Goal: Transaction & Acquisition: Purchase product/service

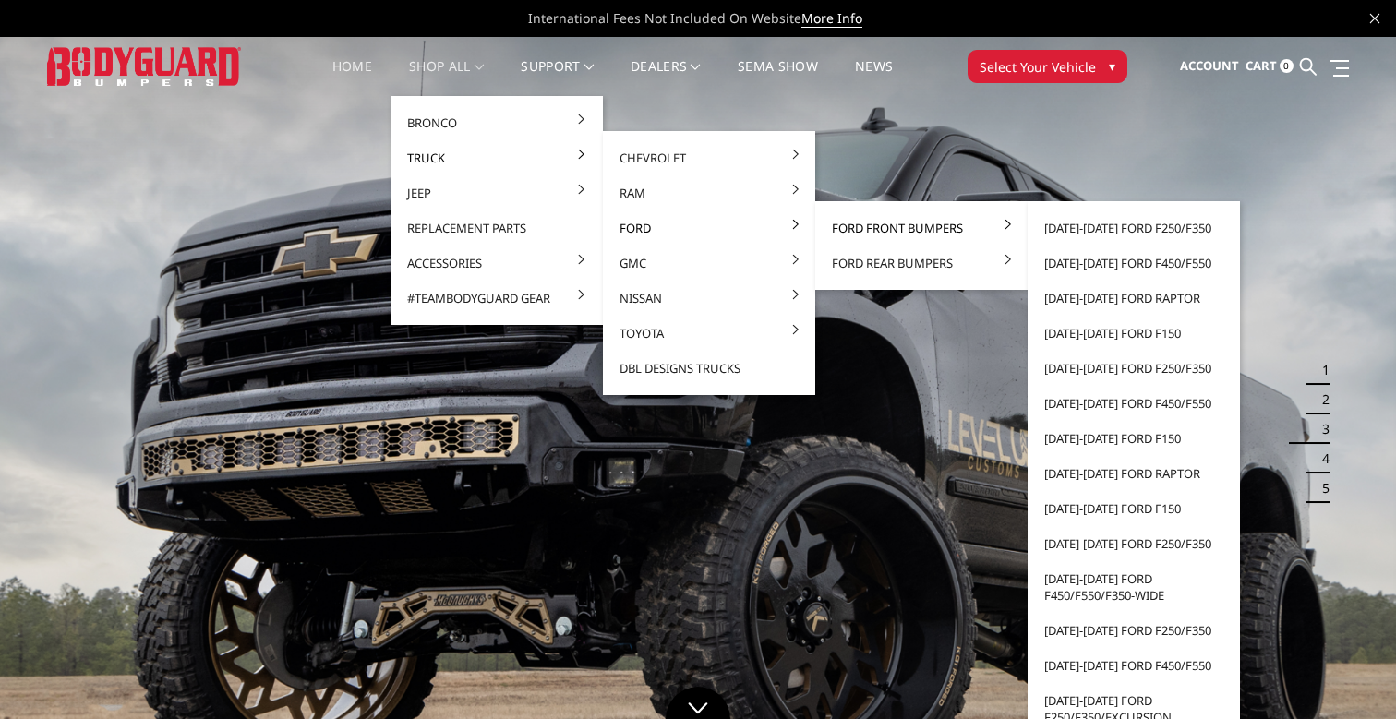
click at [854, 224] on link "Ford Front Bumpers" at bounding box center [922, 227] width 198 height 35
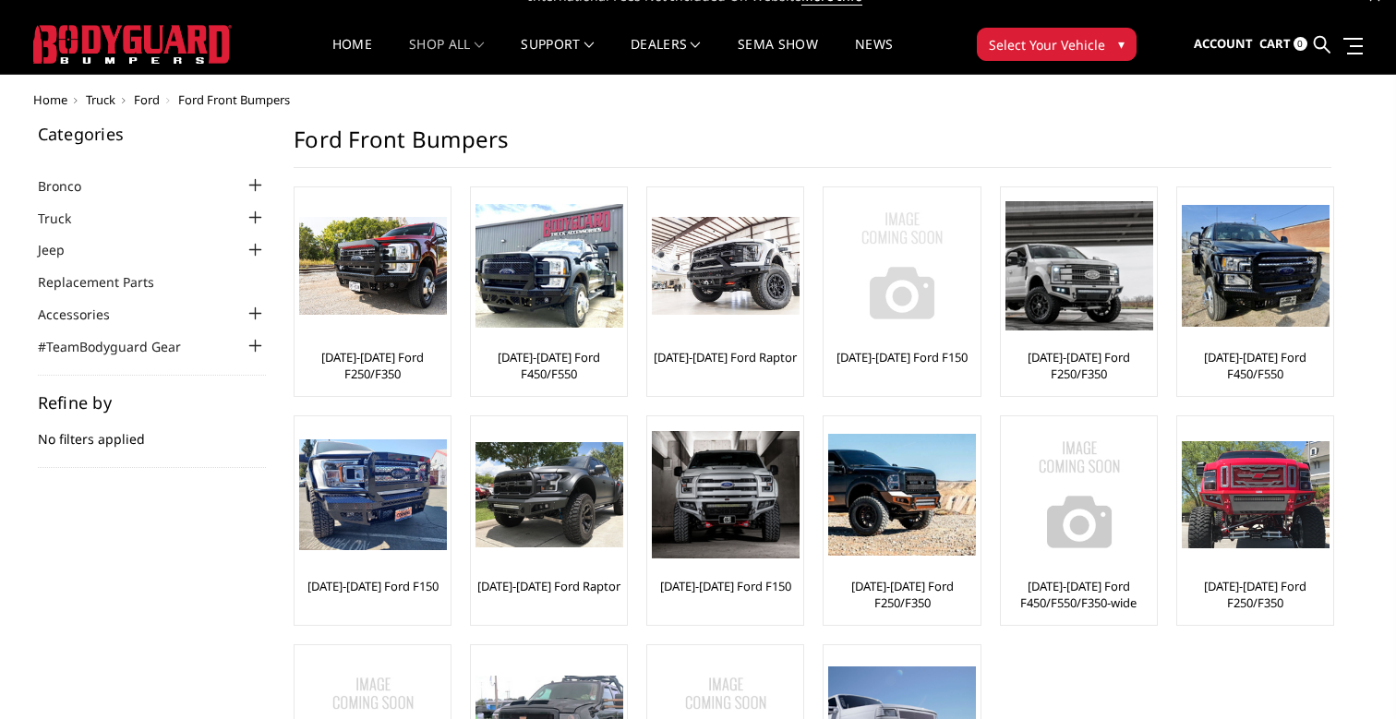
scroll to position [22, 0]
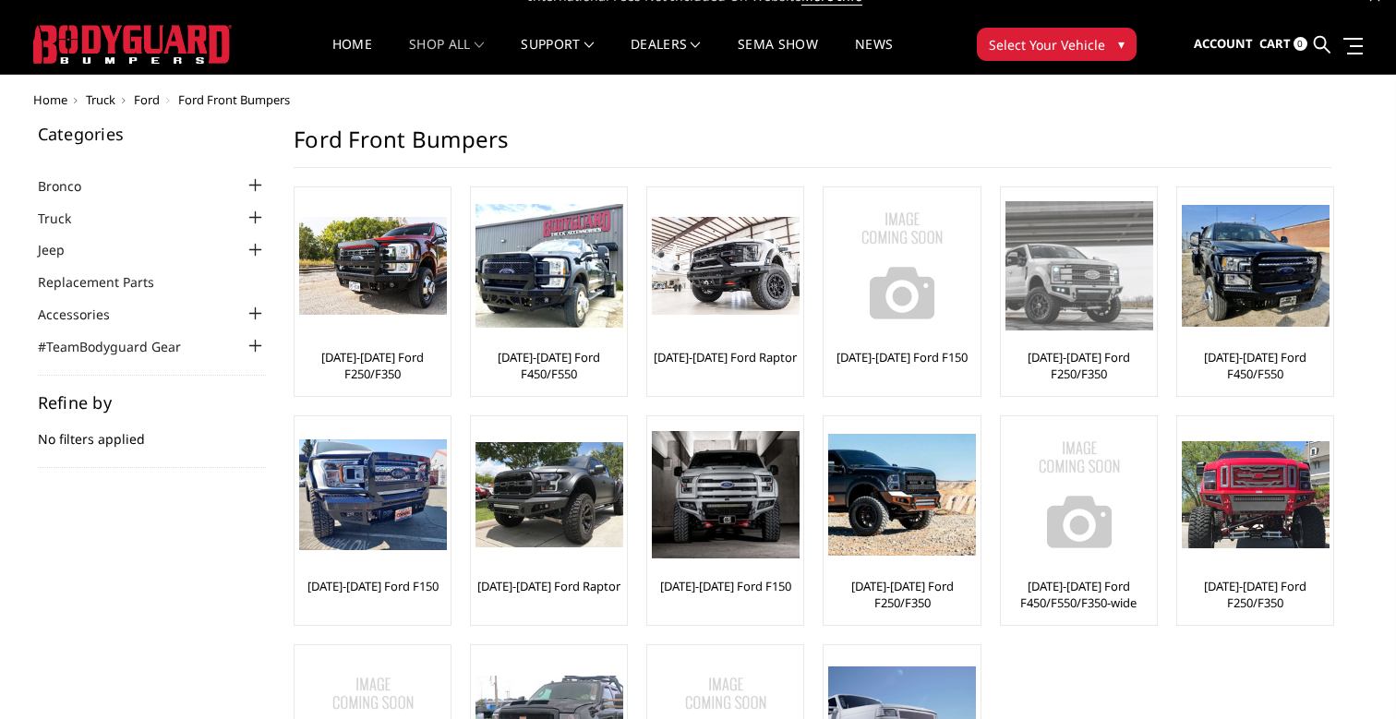
click at [1073, 264] on img at bounding box center [1079, 265] width 148 height 128
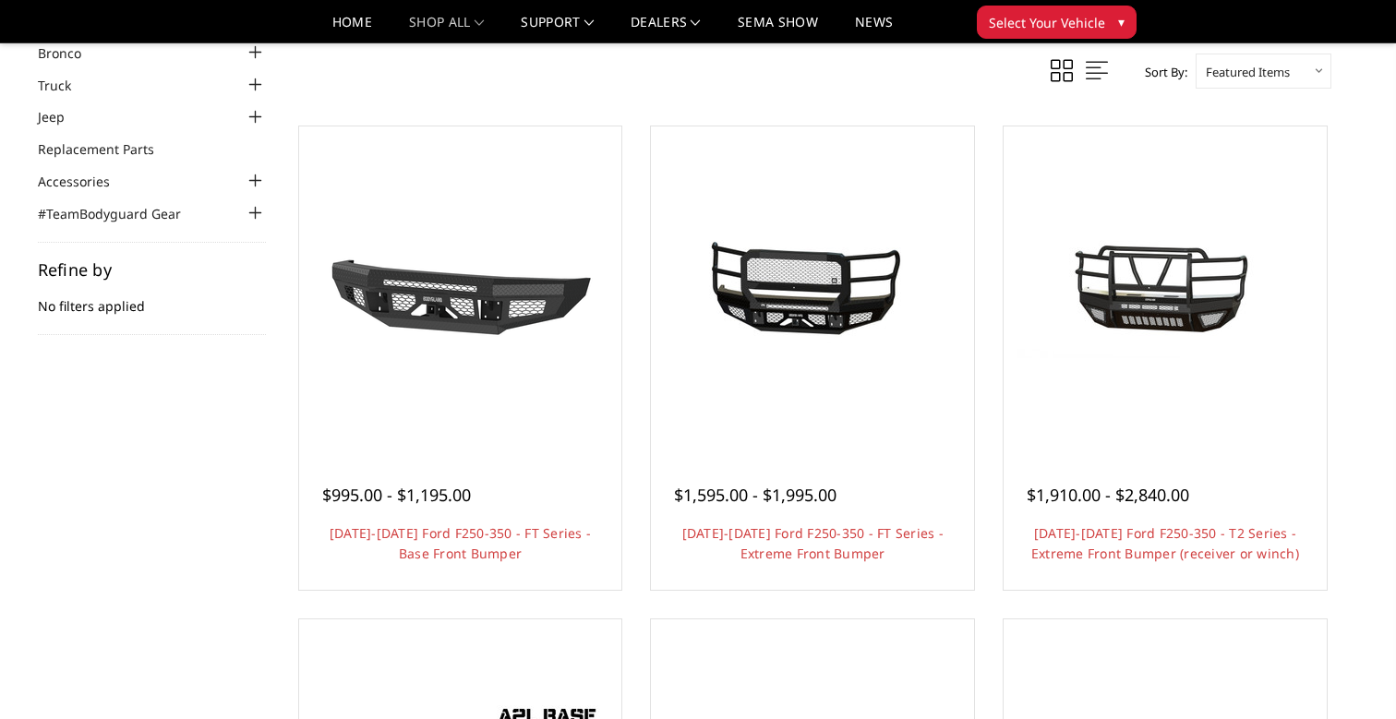
scroll to position [123, 0]
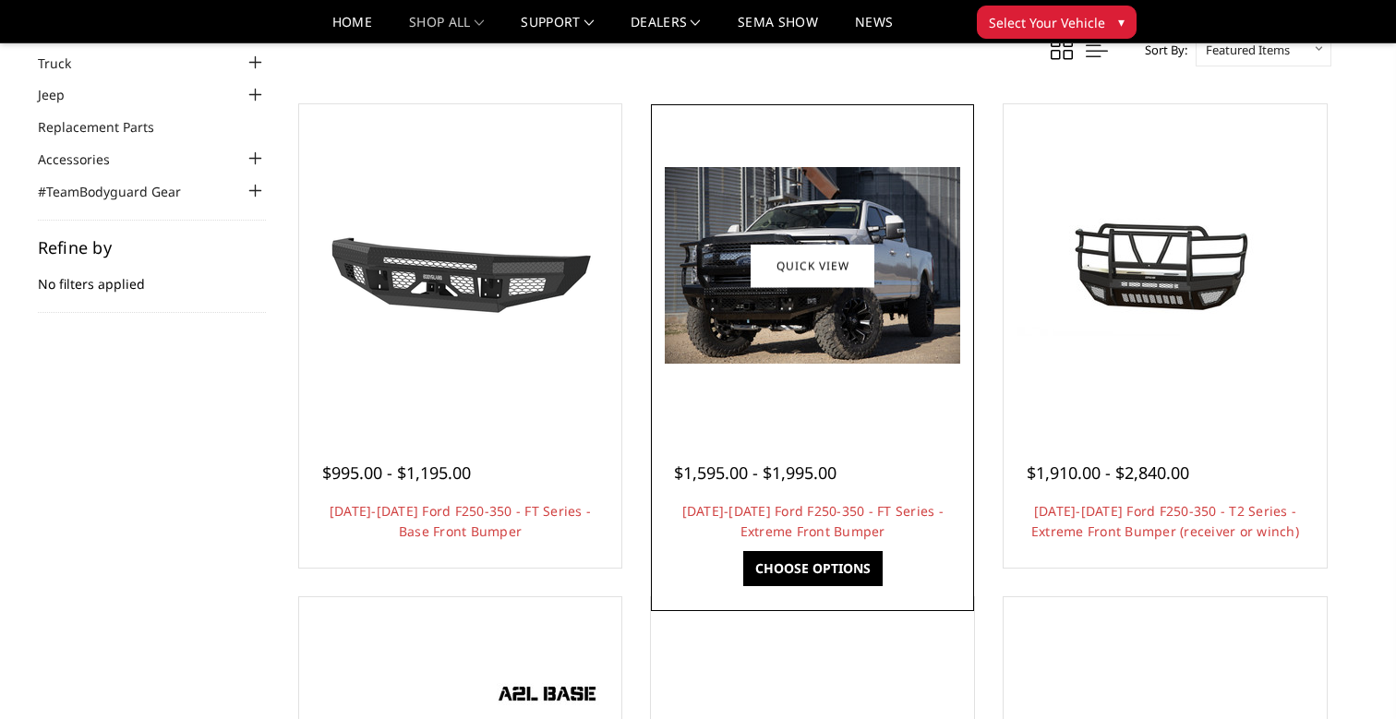
click at [803, 362] on img at bounding box center [812, 265] width 295 height 197
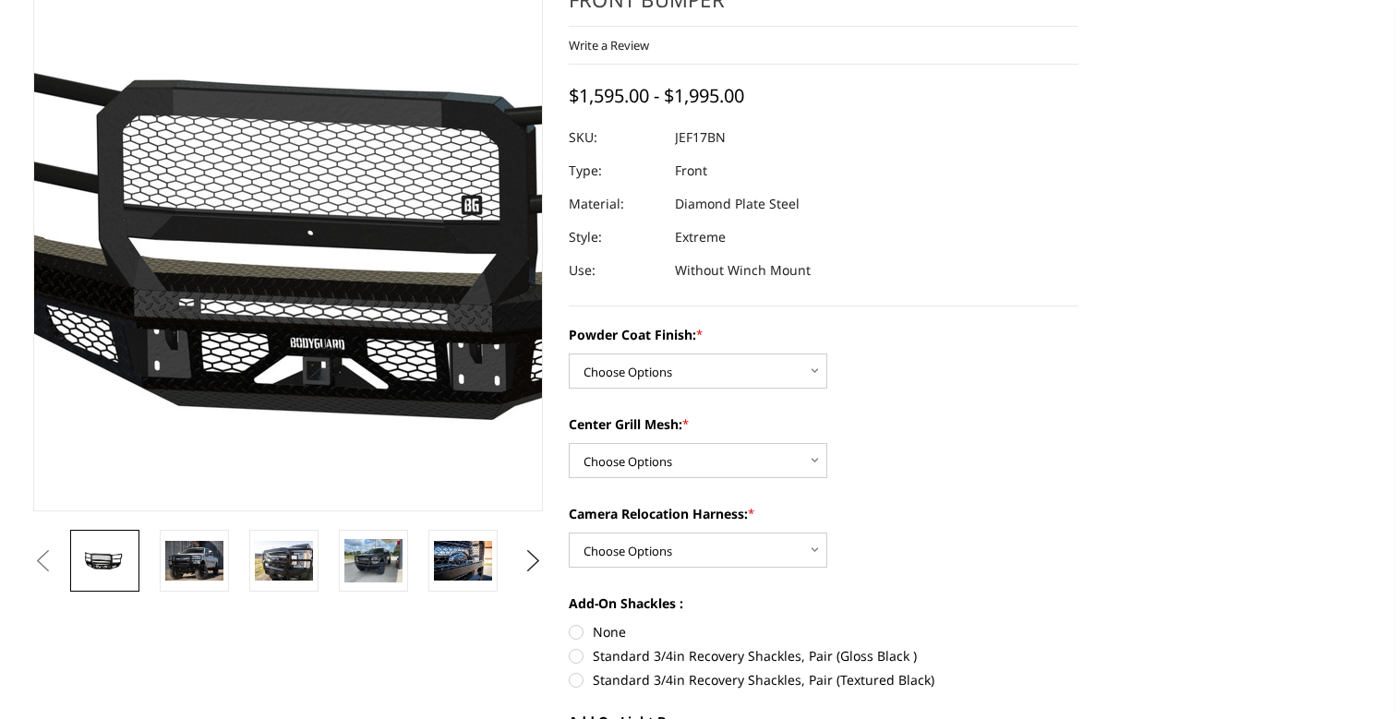
scroll to position [207, 0]
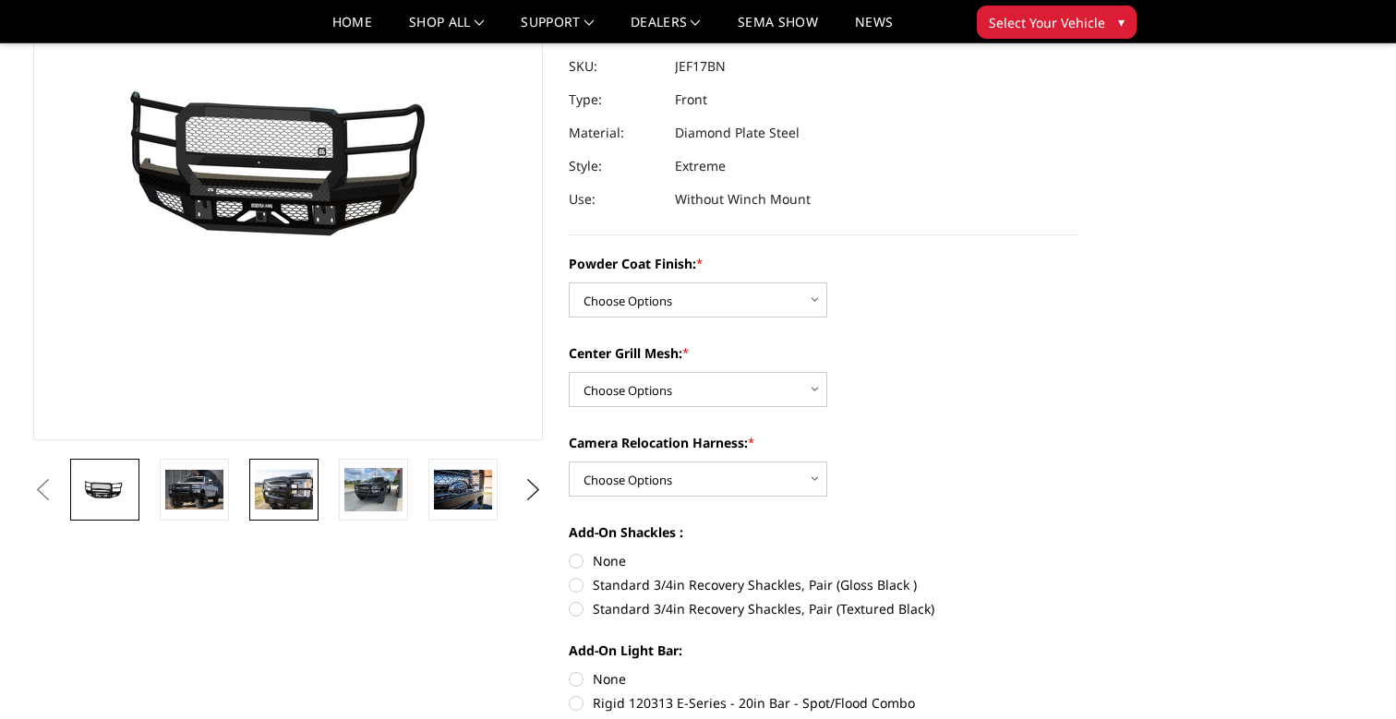
click at [270, 476] on img at bounding box center [284, 489] width 58 height 39
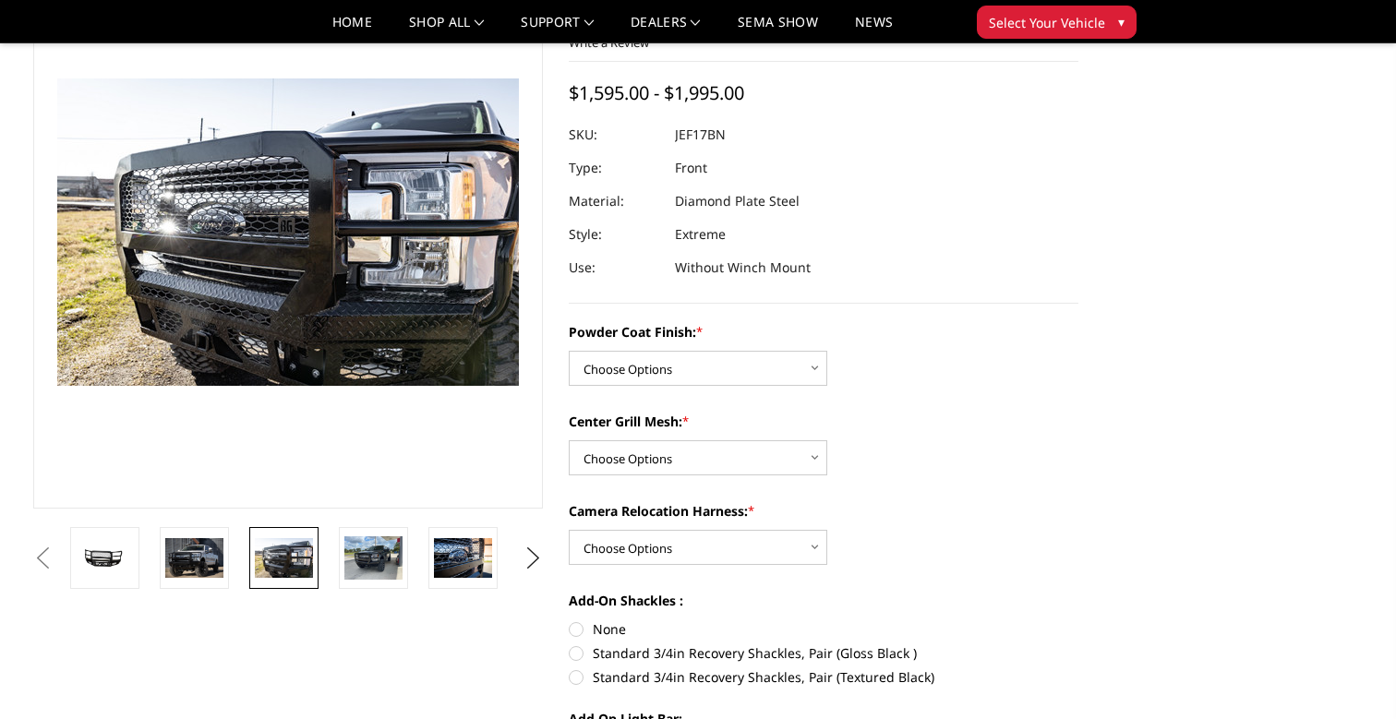
scroll to position [126, 0]
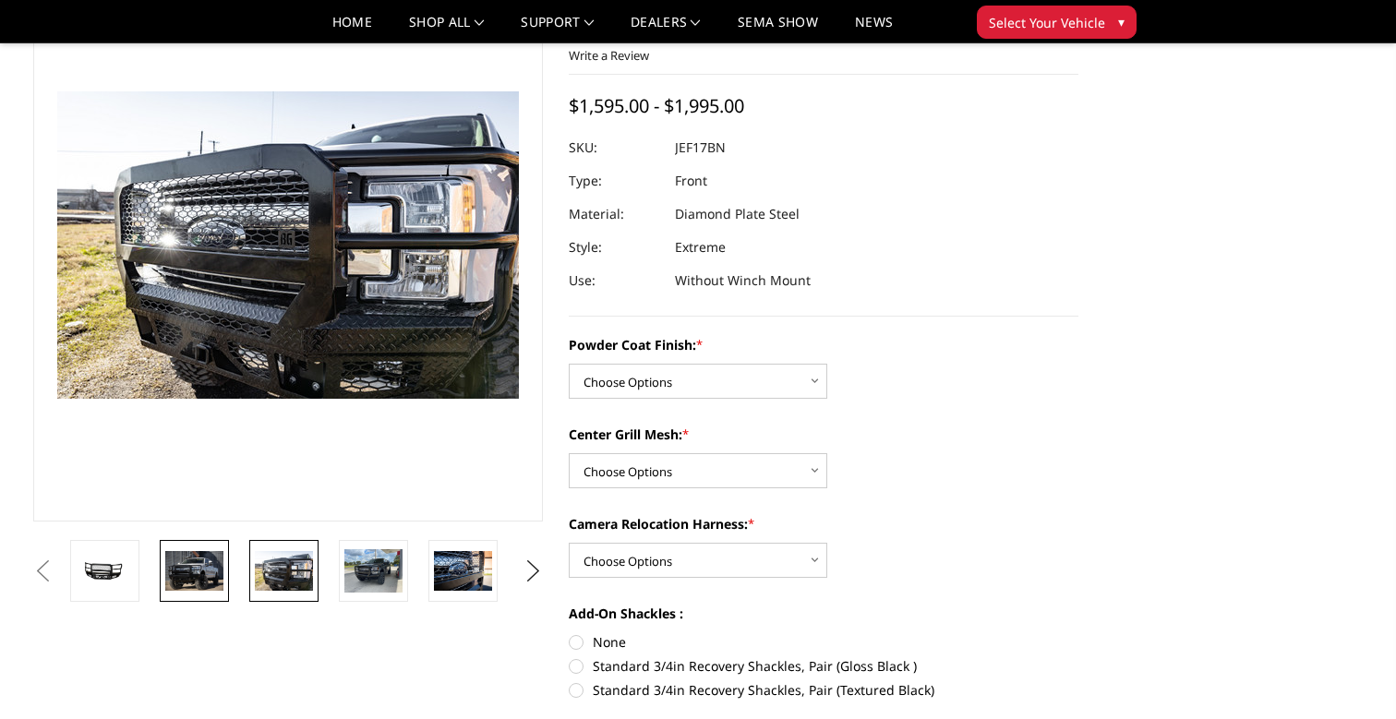
click at [212, 574] on img at bounding box center [194, 570] width 58 height 39
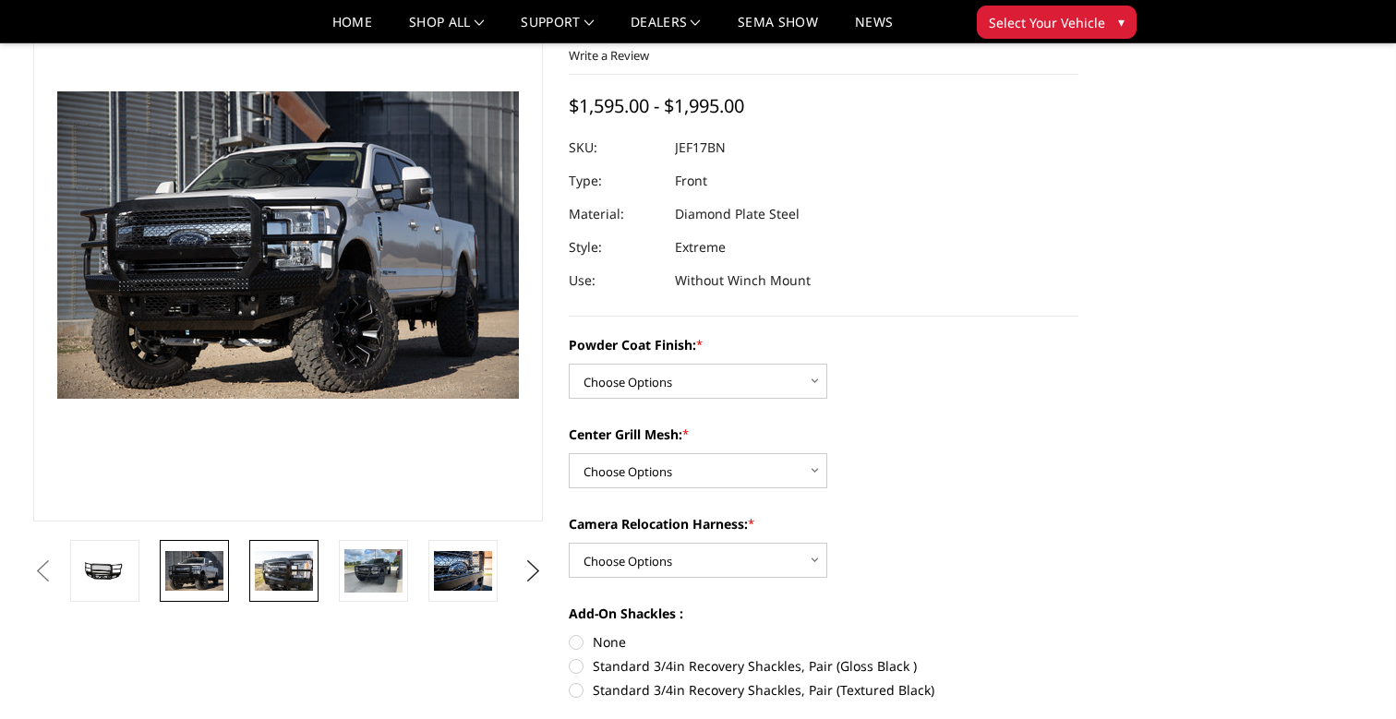
click at [275, 574] on img at bounding box center [284, 570] width 58 height 39
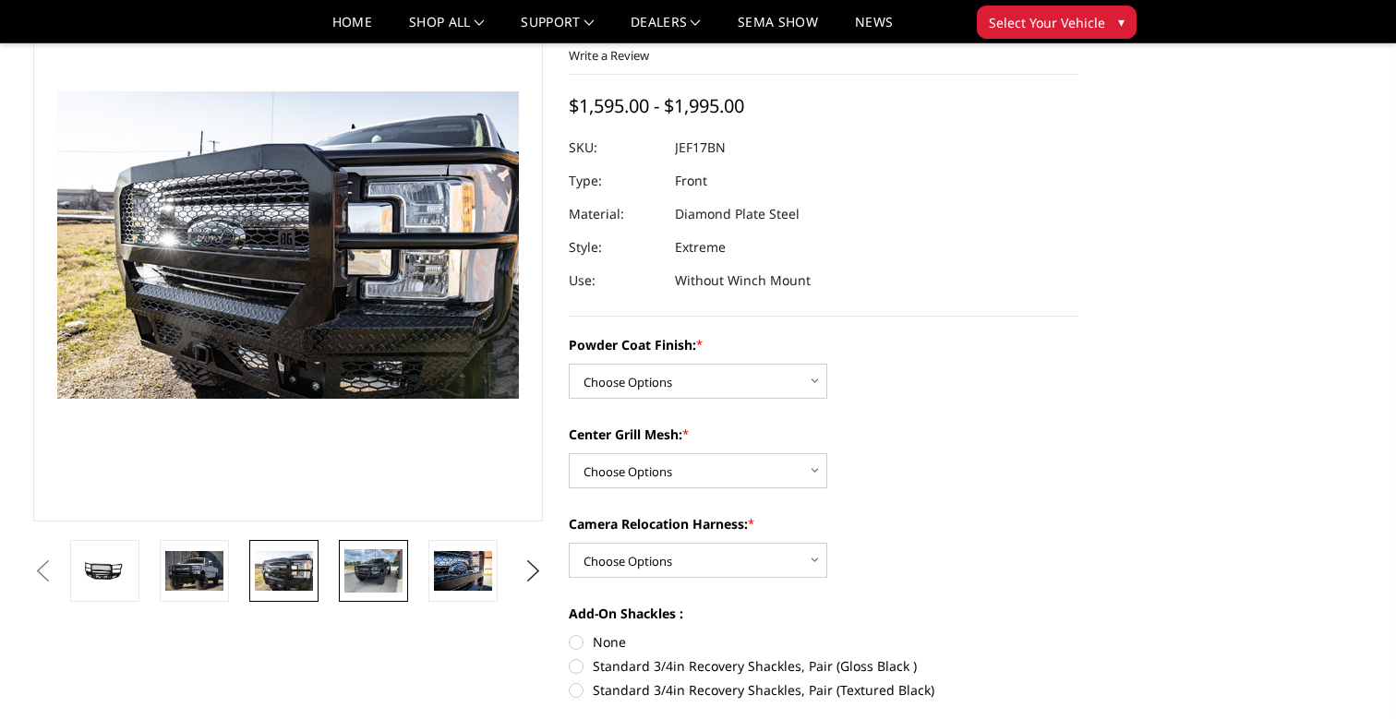
click at [355, 578] on img at bounding box center [373, 570] width 58 height 43
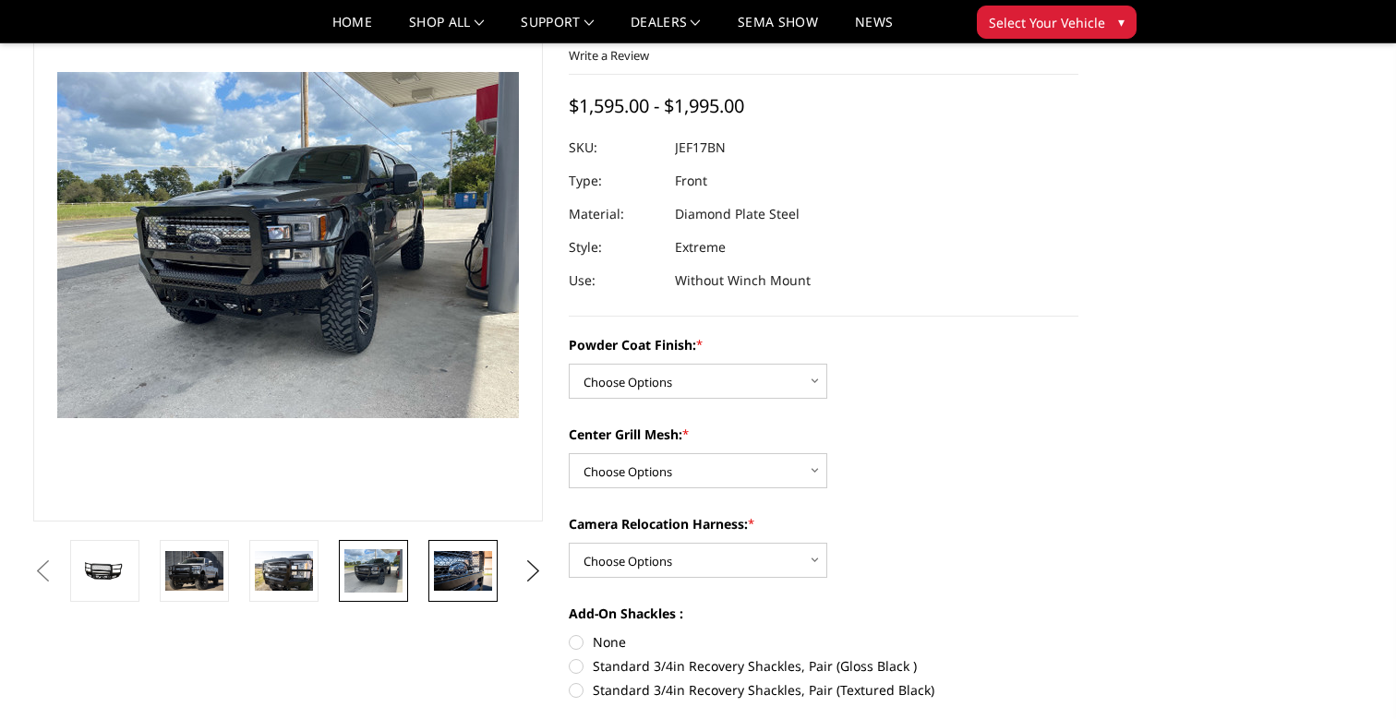
click at [475, 578] on img at bounding box center [463, 570] width 58 height 39
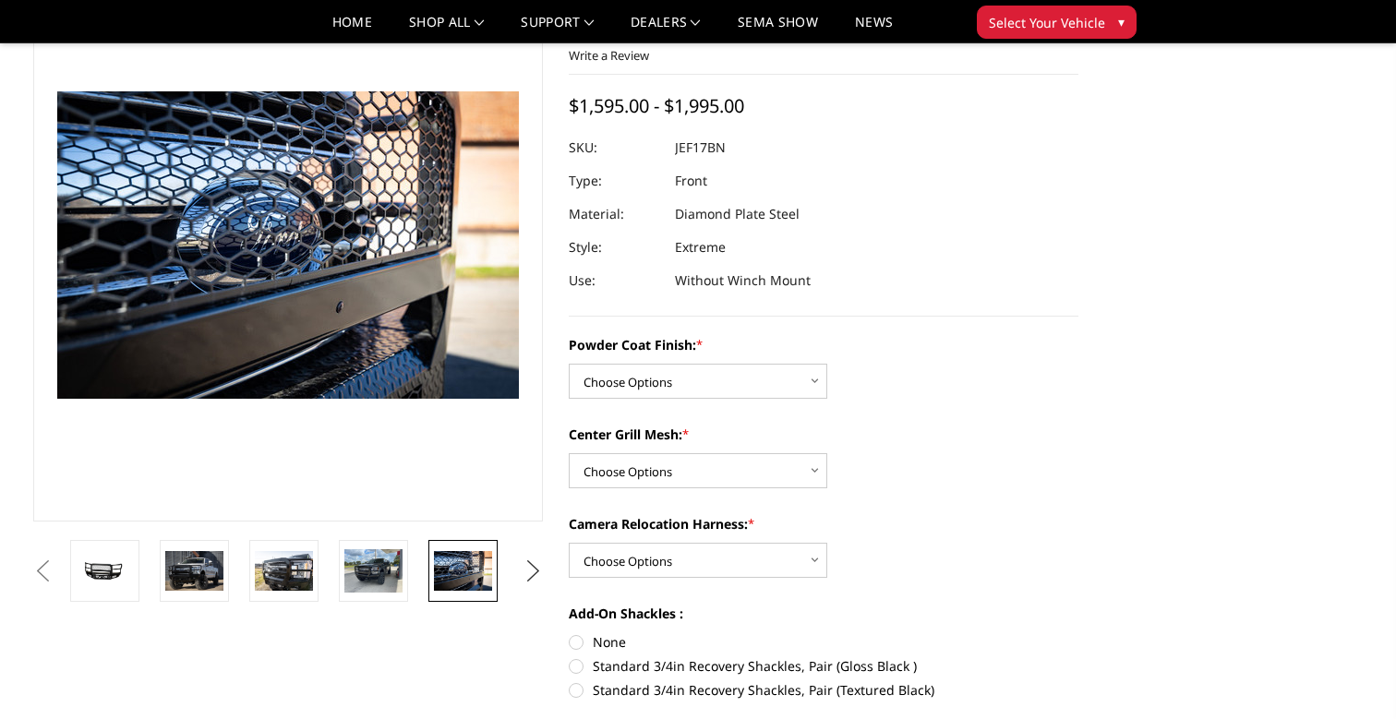
click at [535, 571] on button "Next" at bounding box center [534, 572] width 28 height 28
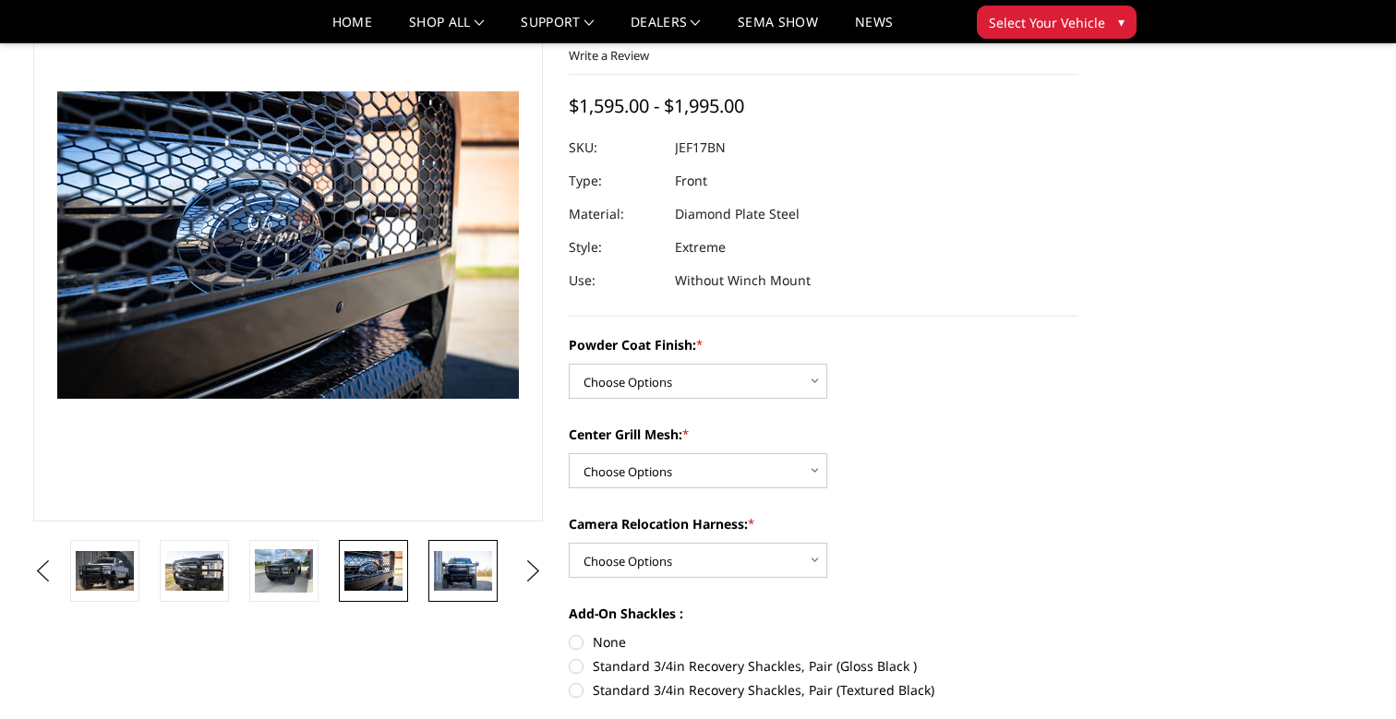
click at [480, 581] on img at bounding box center [463, 570] width 58 height 39
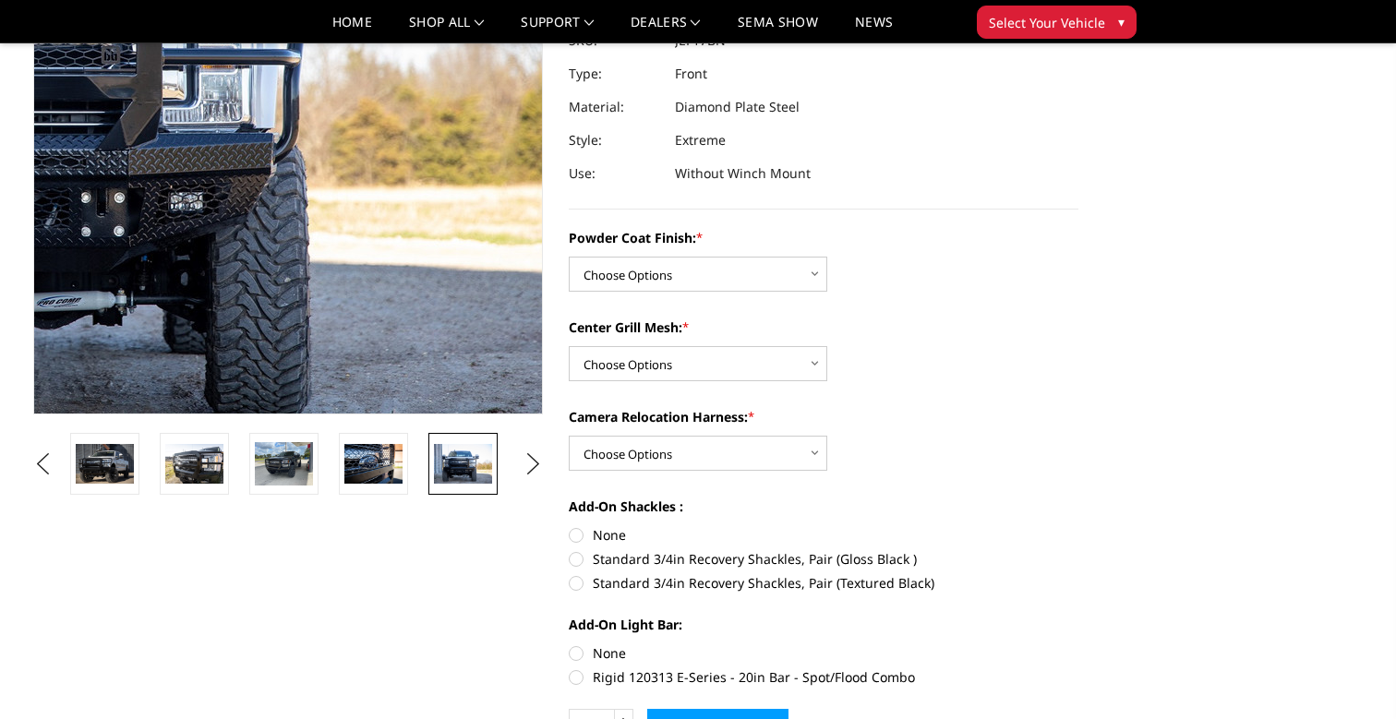
scroll to position [237, 0]
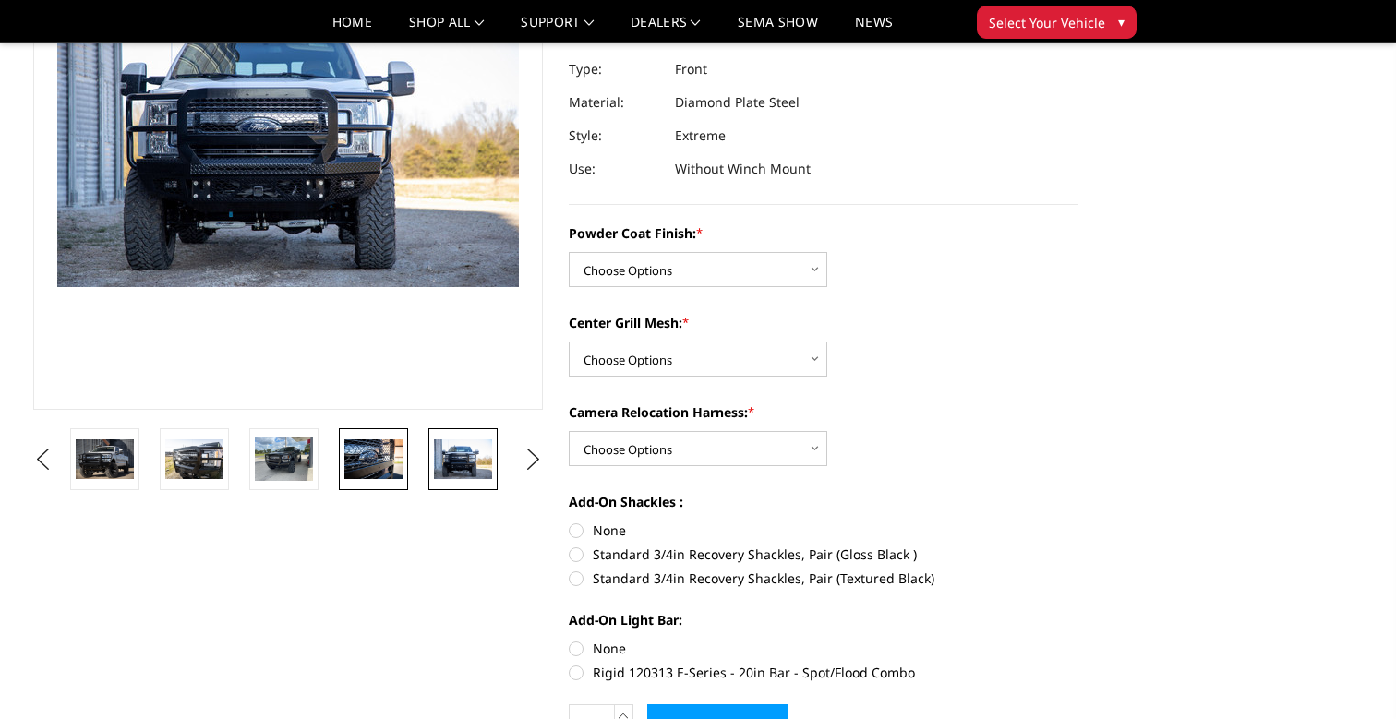
click at [357, 459] on img at bounding box center [373, 458] width 58 height 39
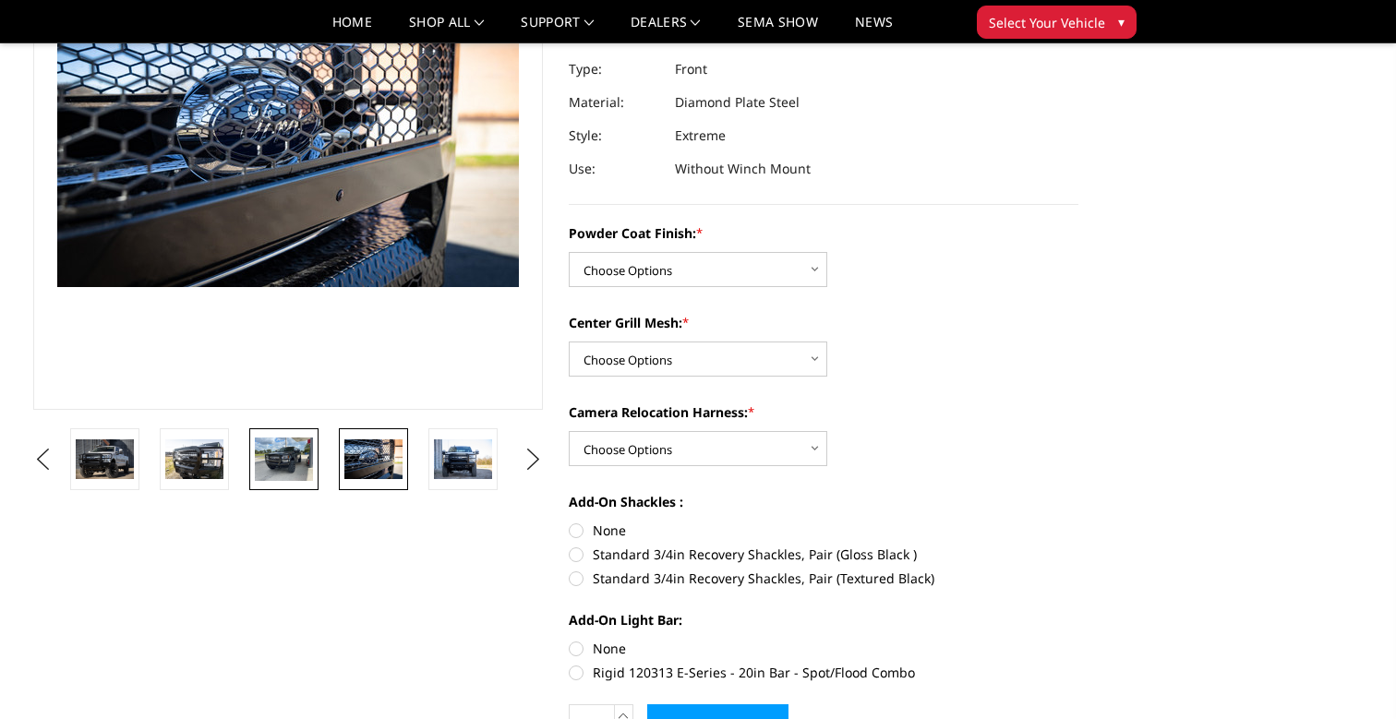
click at [292, 456] on img at bounding box center [284, 459] width 58 height 43
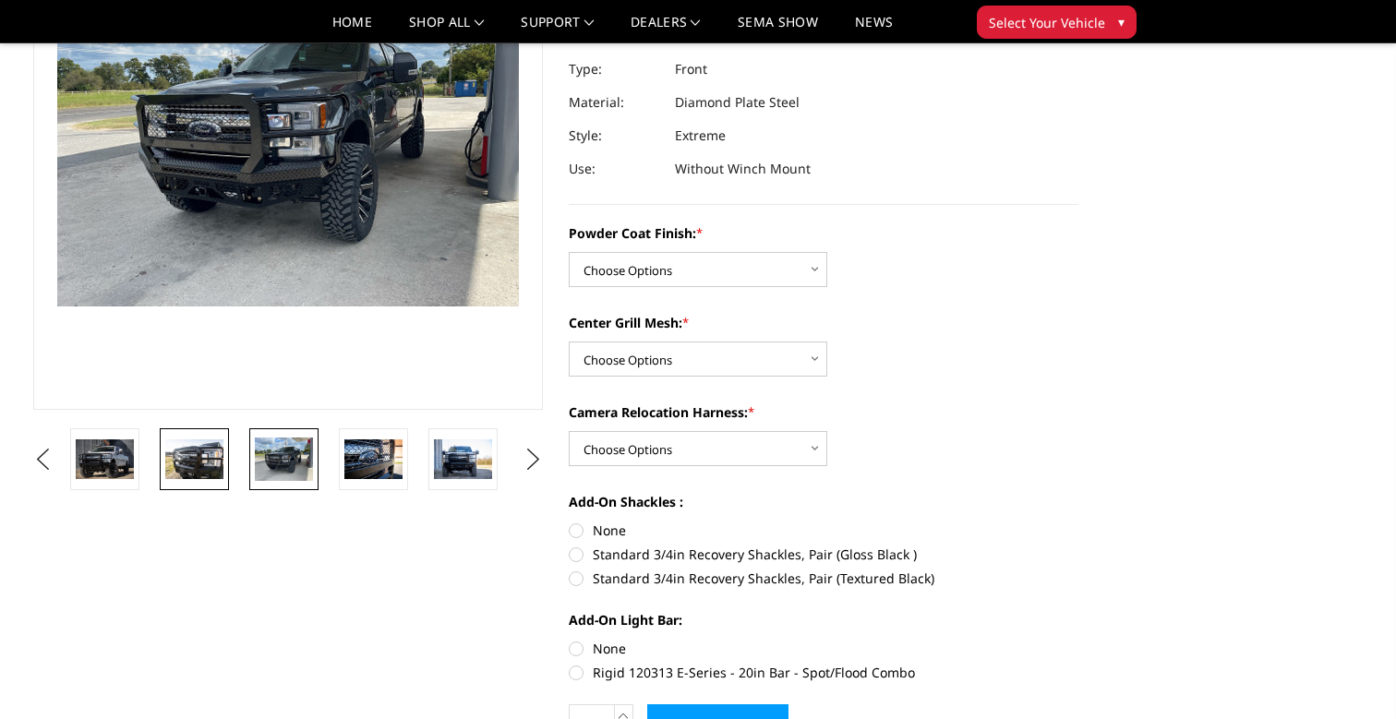
click at [213, 471] on img at bounding box center [194, 458] width 58 height 39
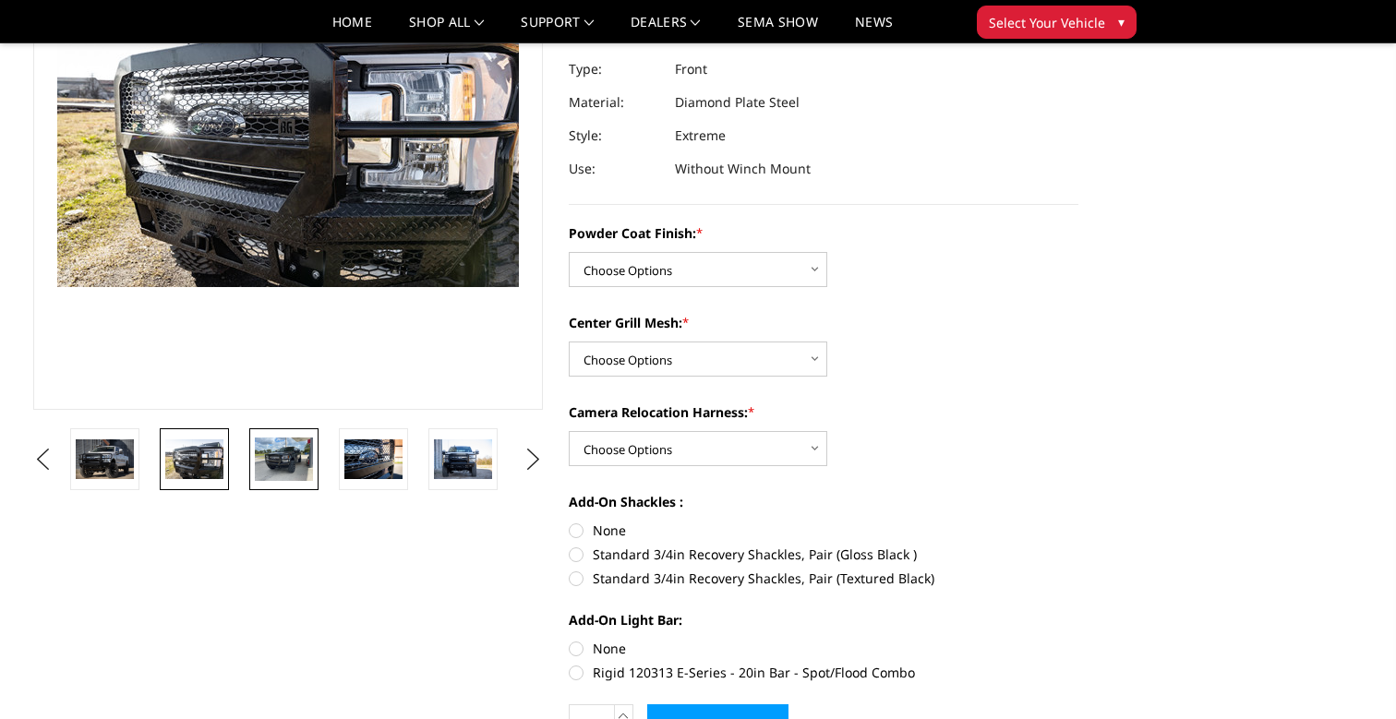
click at [273, 453] on img at bounding box center [284, 459] width 58 height 43
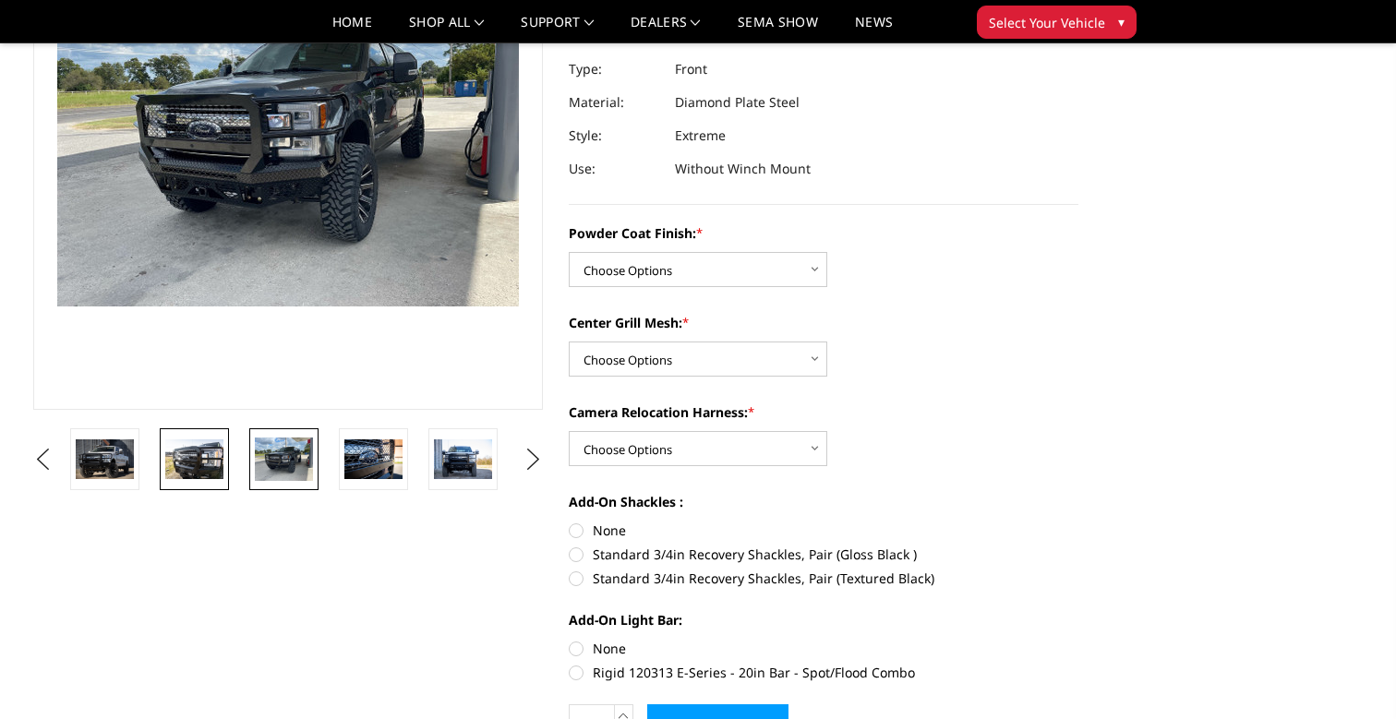
click at [206, 457] on img at bounding box center [194, 458] width 58 height 39
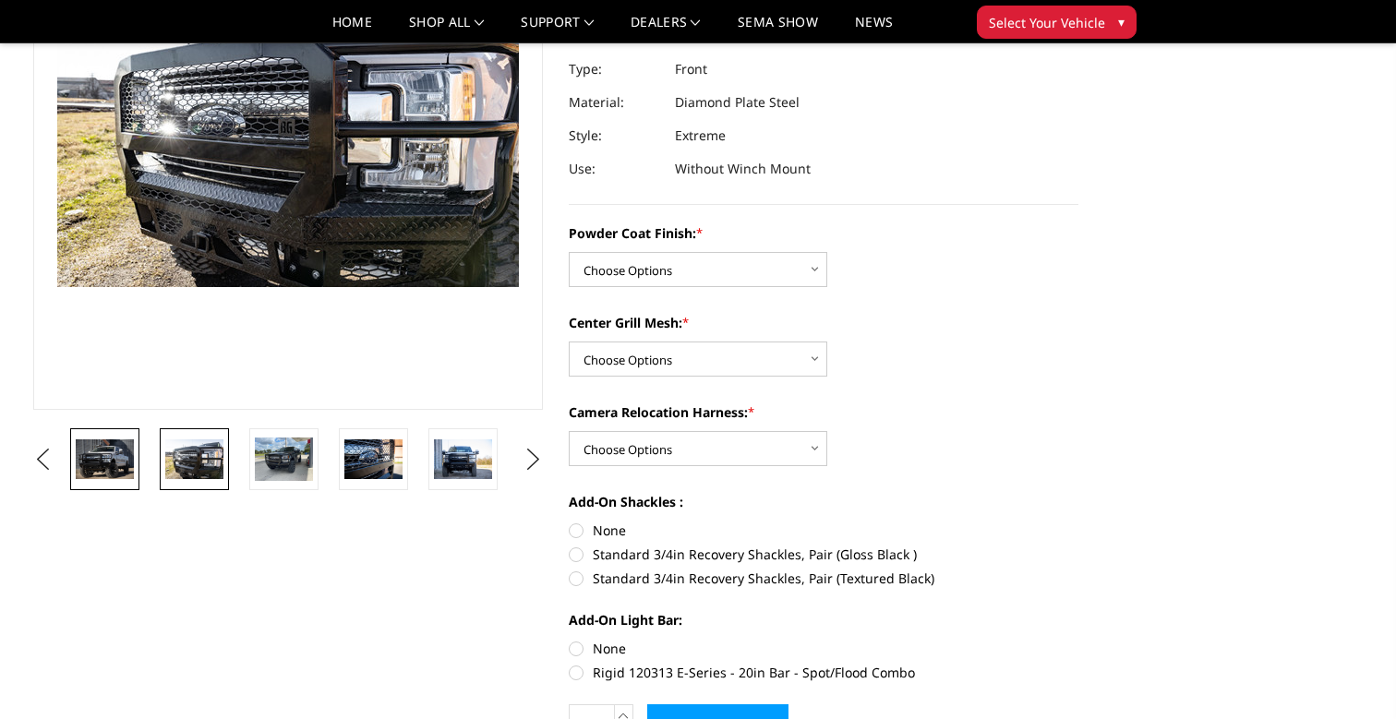
click at [122, 439] on img at bounding box center [105, 458] width 58 height 39
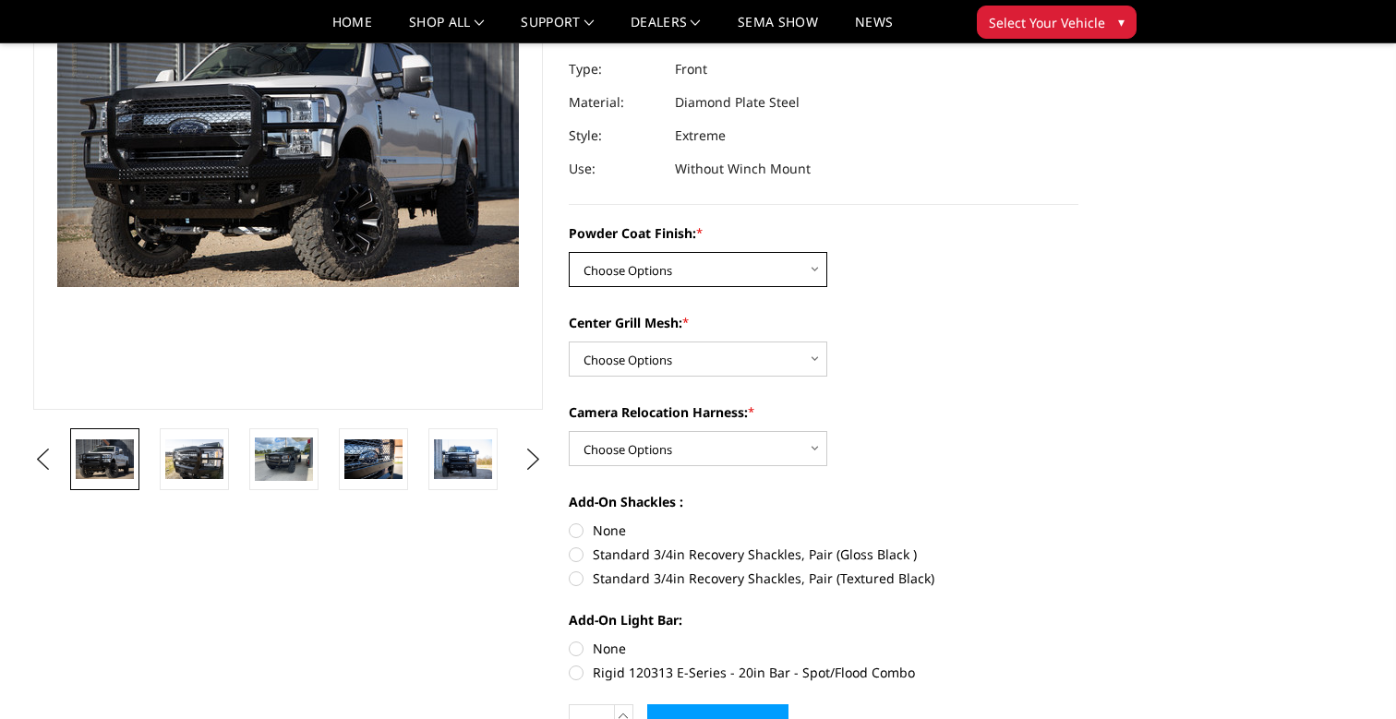
click at [601, 280] on select "Choose Options Bare Metal Gloss Black Powder Coat Textured Black Powder Coat" at bounding box center [698, 269] width 258 height 35
select select "3223"
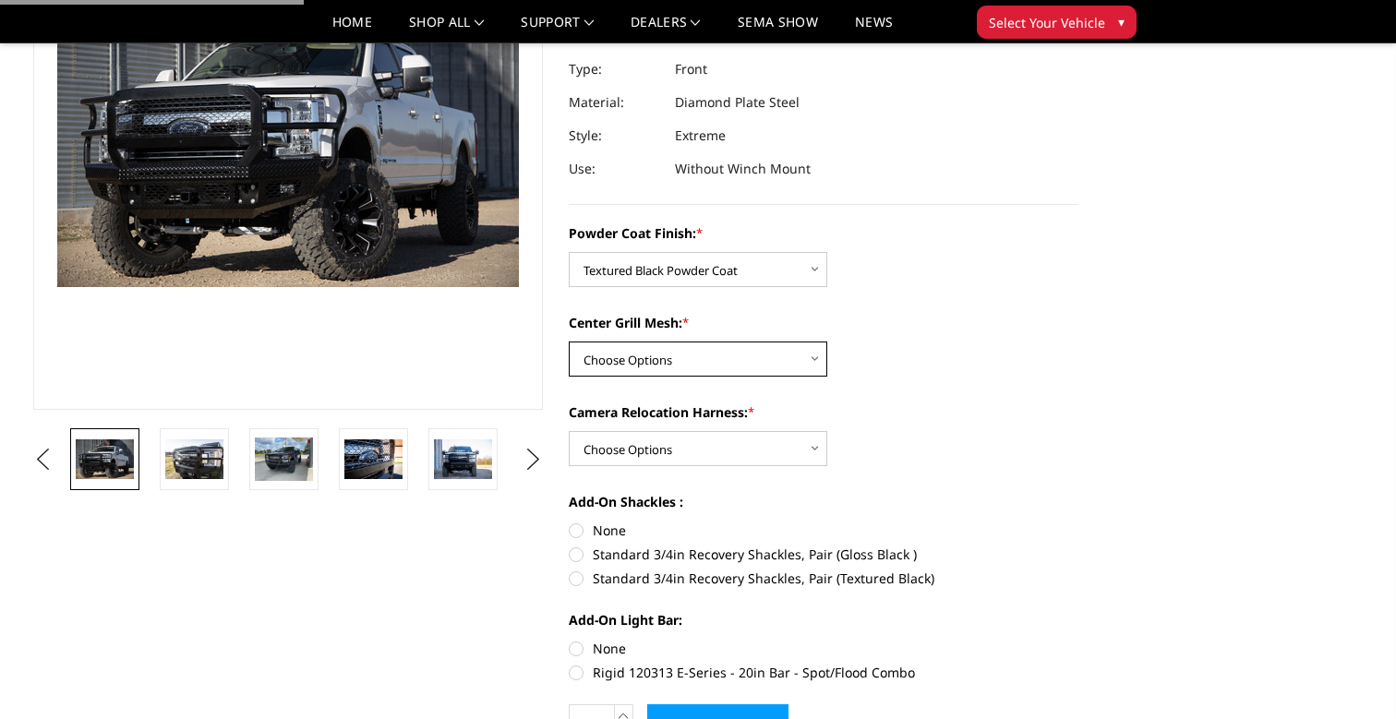
click at [616, 355] on select "Choose Options WITH Expanded Metal in Center Grill WITHOUT Expanded Metal in Ce…" at bounding box center [698, 359] width 258 height 35
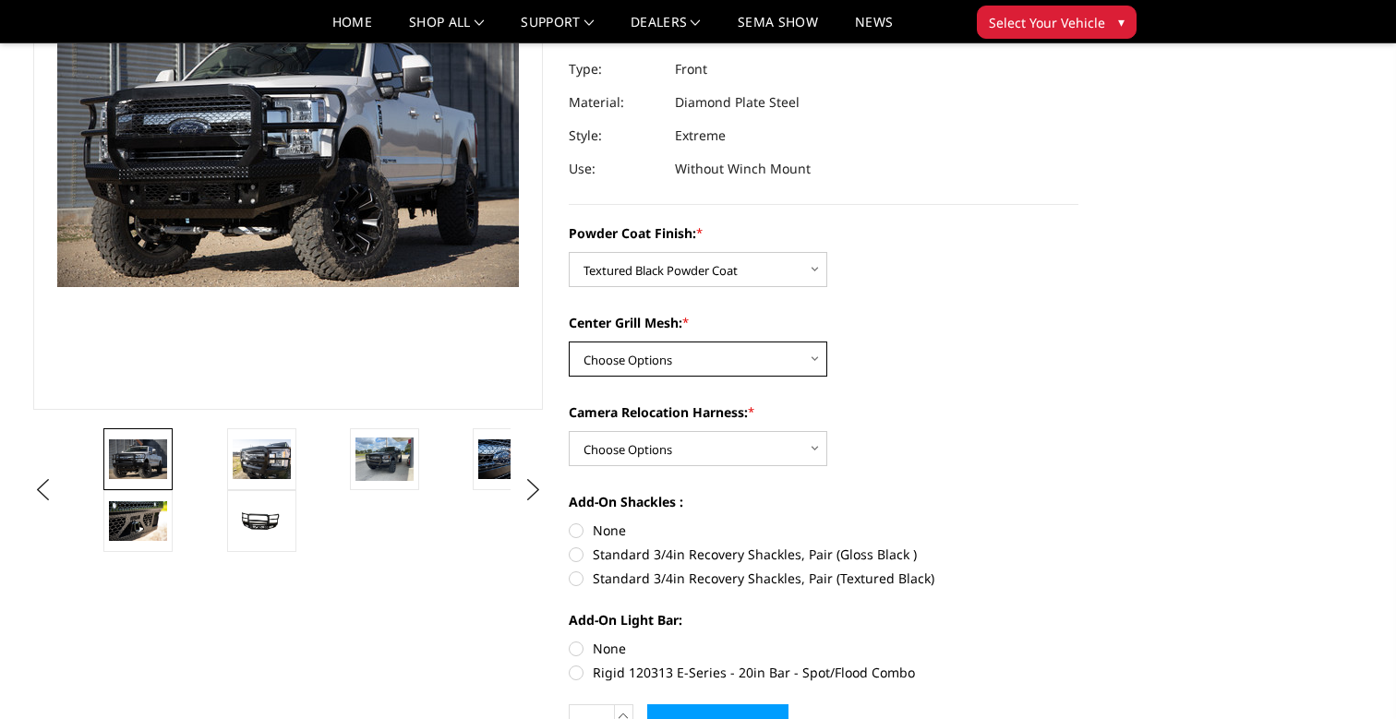
select select "3225"
click at [630, 447] on select "Choose Options WITH Camera Relocation Harness WITHOUT Camera Relocation Harness" at bounding box center [698, 448] width 258 height 35
select select "3226"
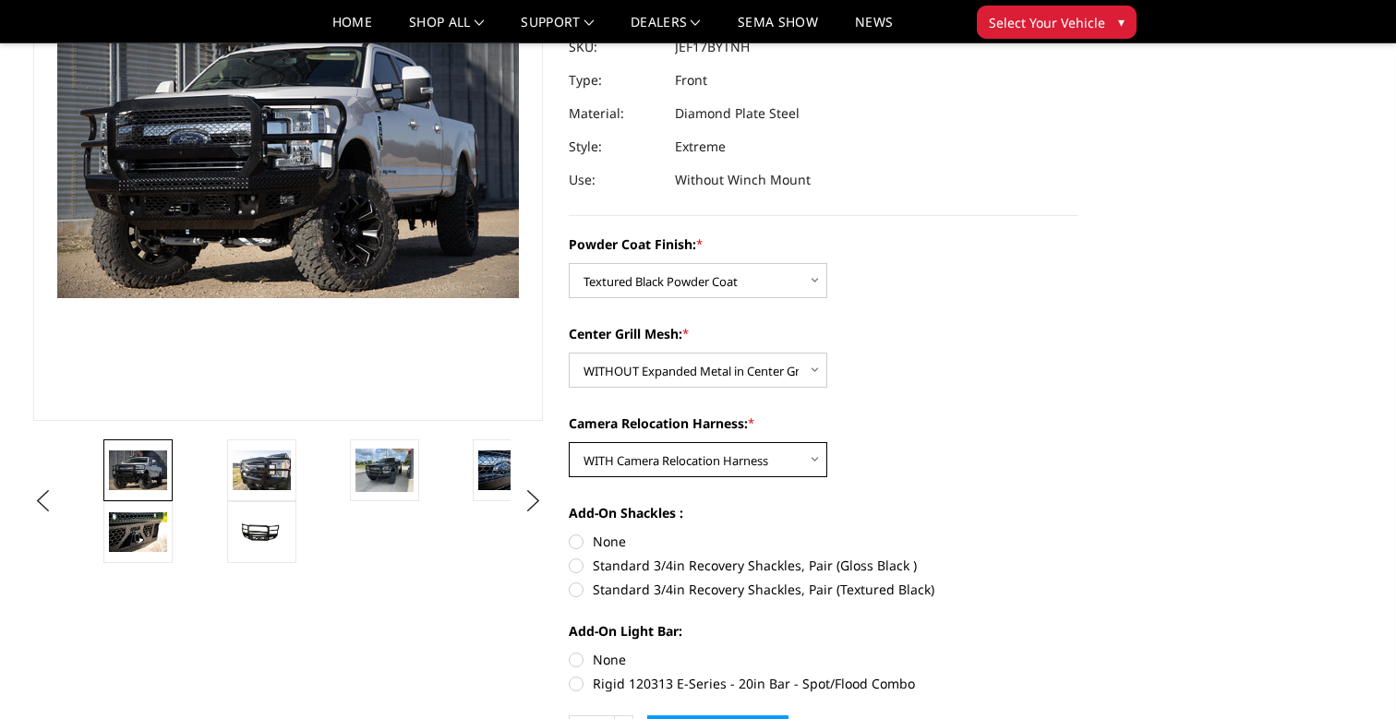
scroll to position [259, 0]
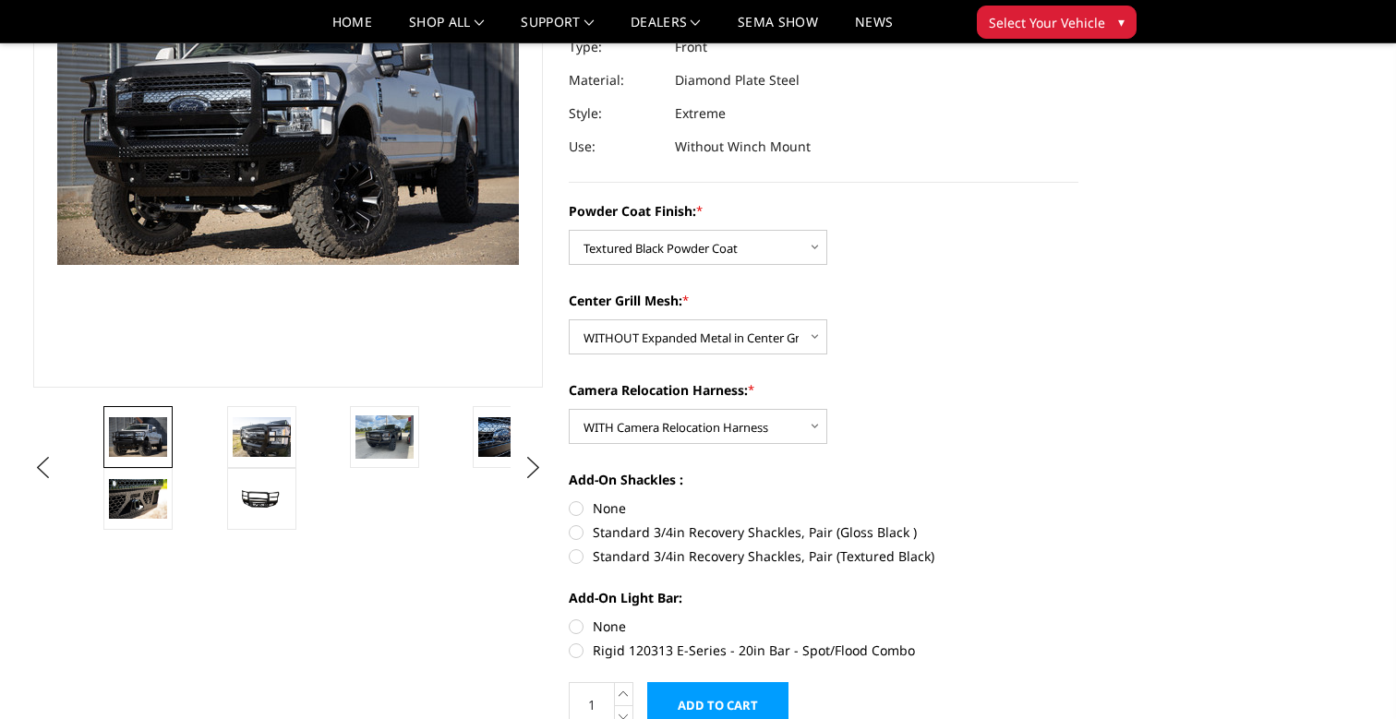
click at [616, 559] on label "Standard 3/4in Recovery Shackles, Pair (Textured Black)" at bounding box center [824, 556] width 510 height 19
click at [1078, 523] on input "Standard 3/4in Recovery Shackles, Pair (Textured Black)" at bounding box center [1078, 523] width 1 height 1
radio input "true"
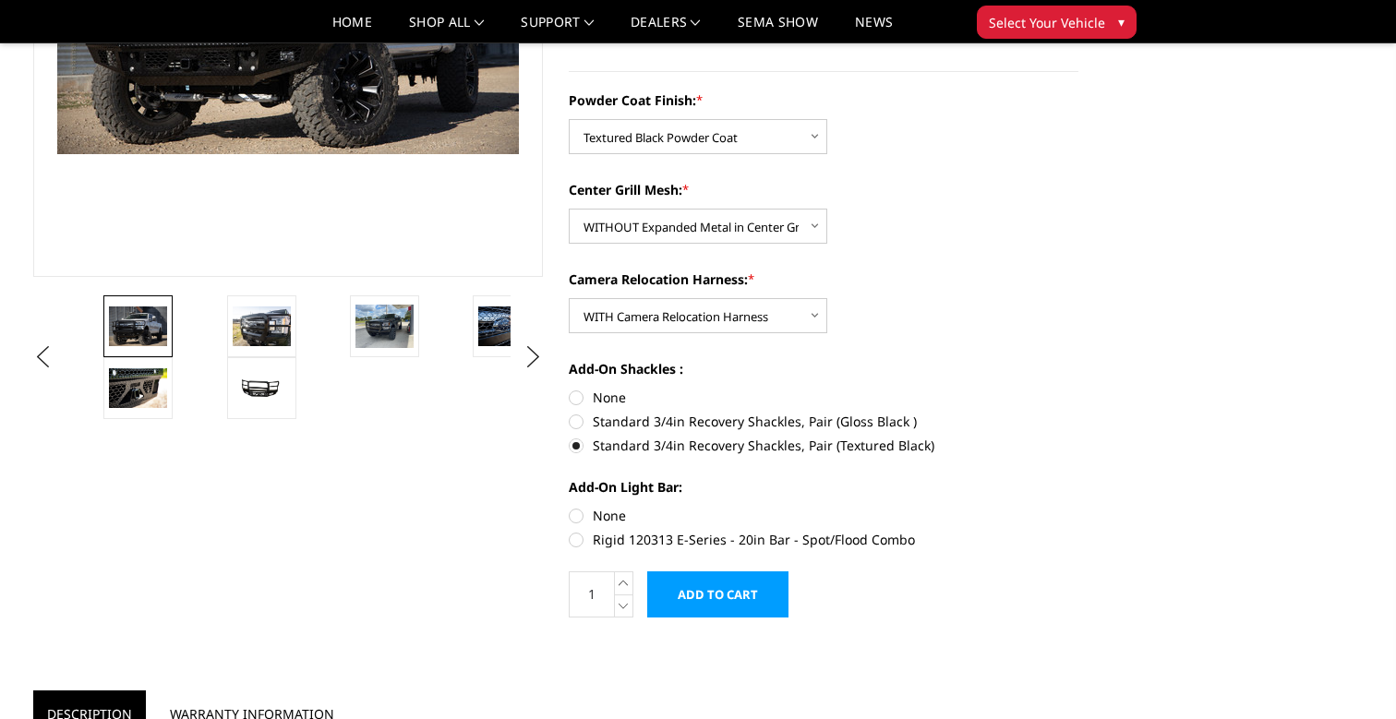
scroll to position [369, 0]
click at [622, 536] on label "Rigid 120313 E-Series - 20in Bar - Spot/Flood Combo" at bounding box center [824, 540] width 510 height 19
click at [1078, 508] on input "Rigid 120313 E-Series - 20in Bar - Spot/Flood Combo" at bounding box center [1078, 507] width 1 height 1
radio input "true"
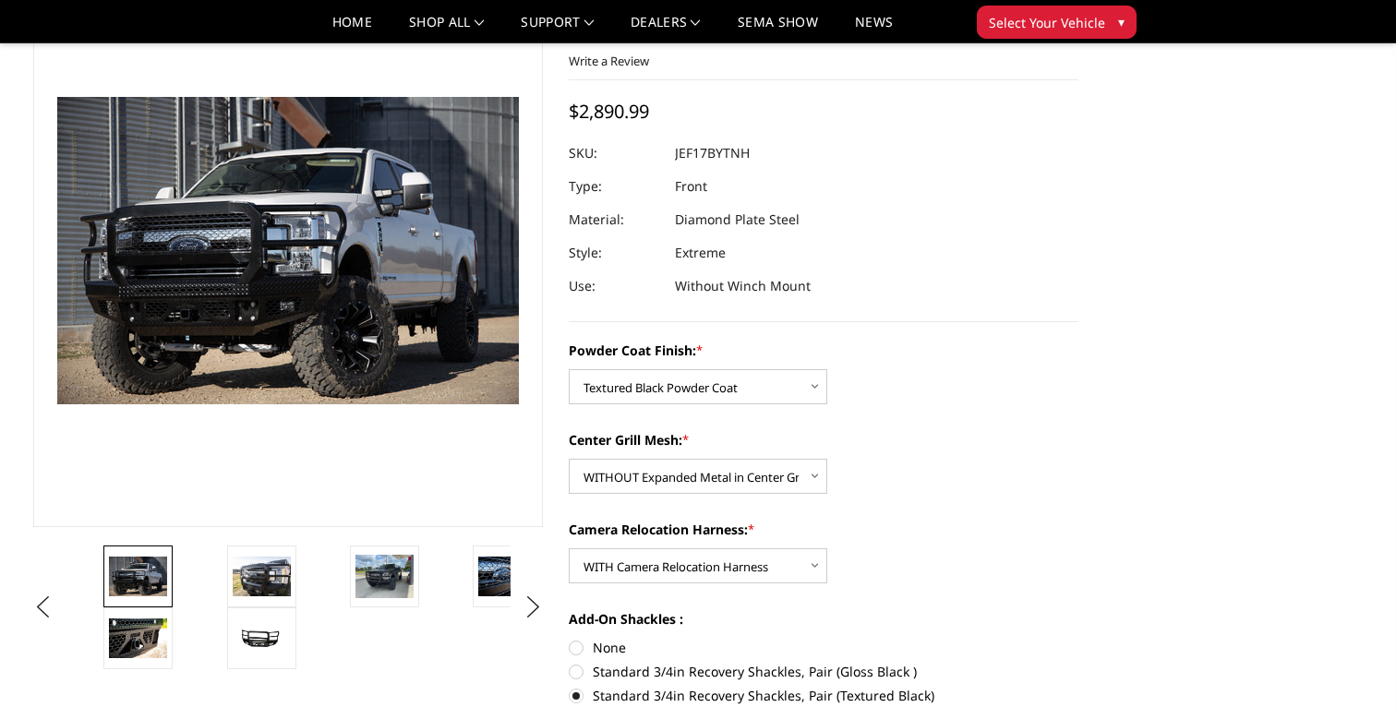
scroll to position [118, 0]
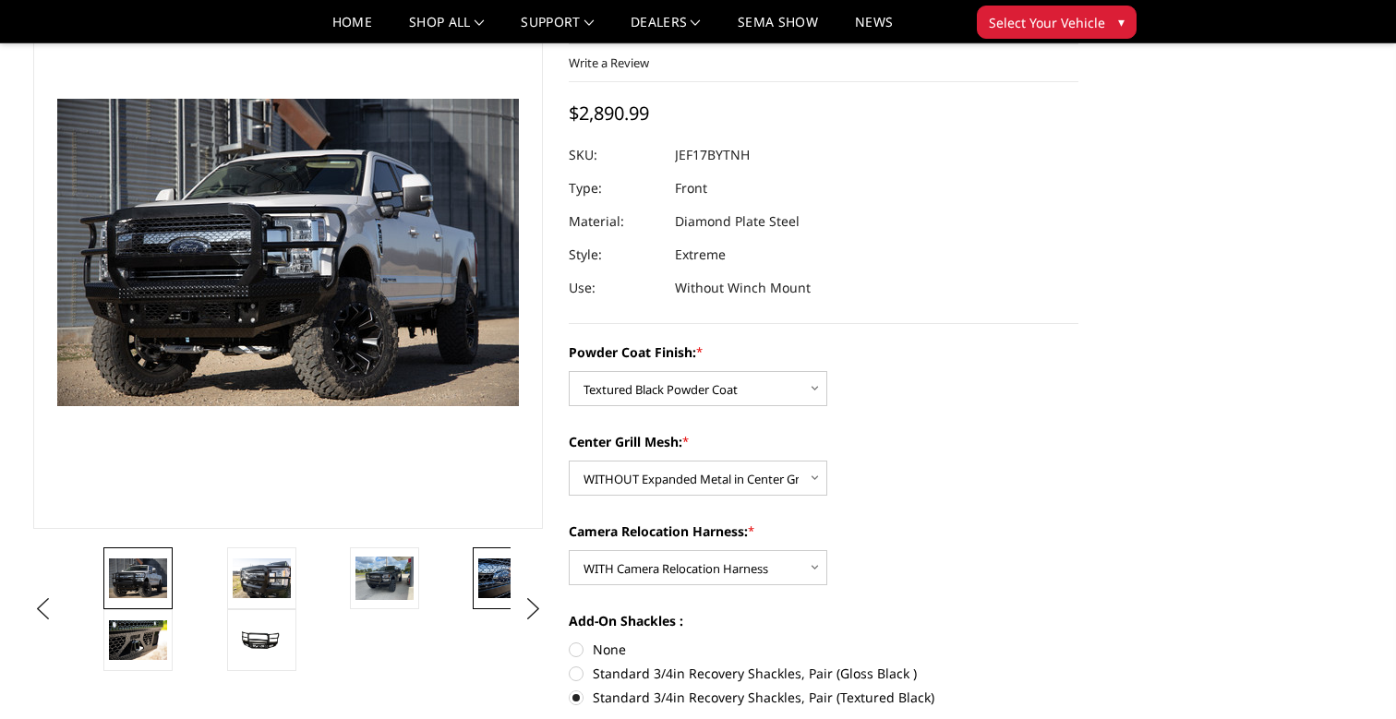
click at [506, 590] on img at bounding box center [507, 578] width 58 height 39
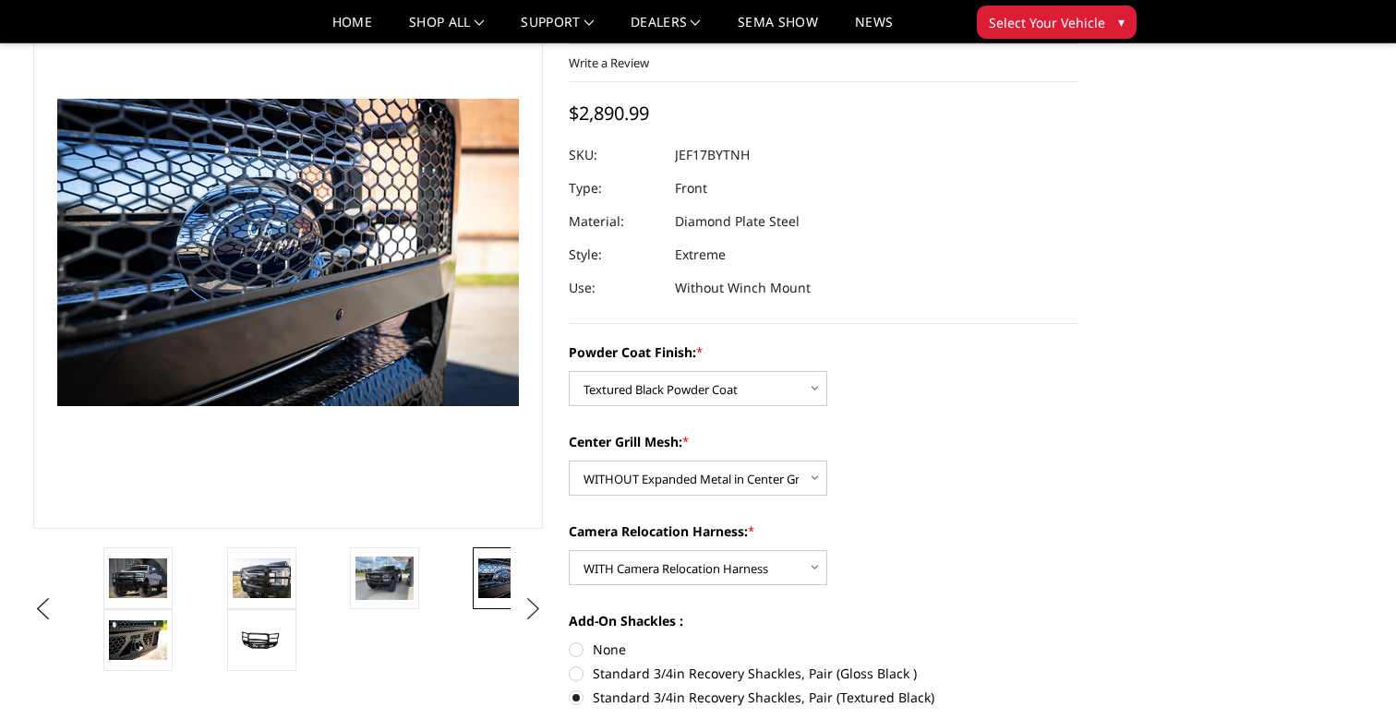
click at [533, 608] on button "Next" at bounding box center [534, 609] width 28 height 28
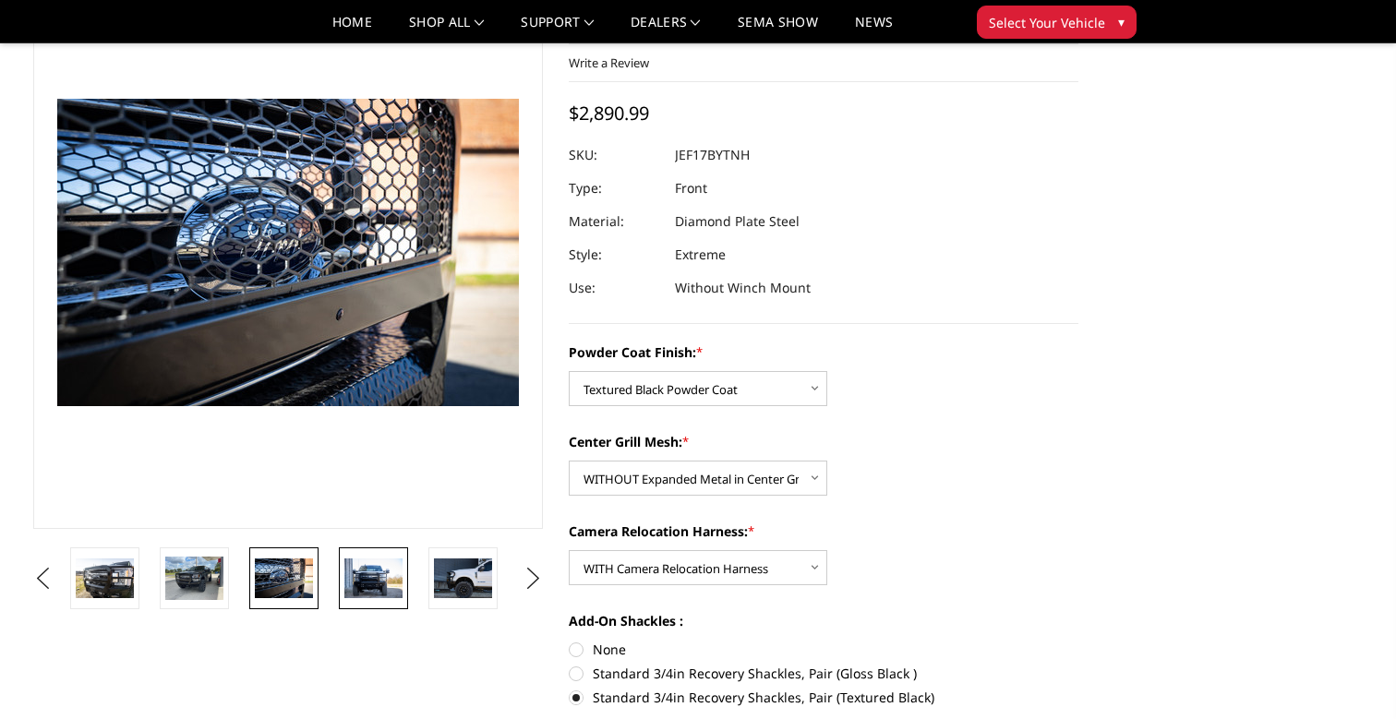
click at [353, 591] on img at bounding box center [373, 578] width 58 height 39
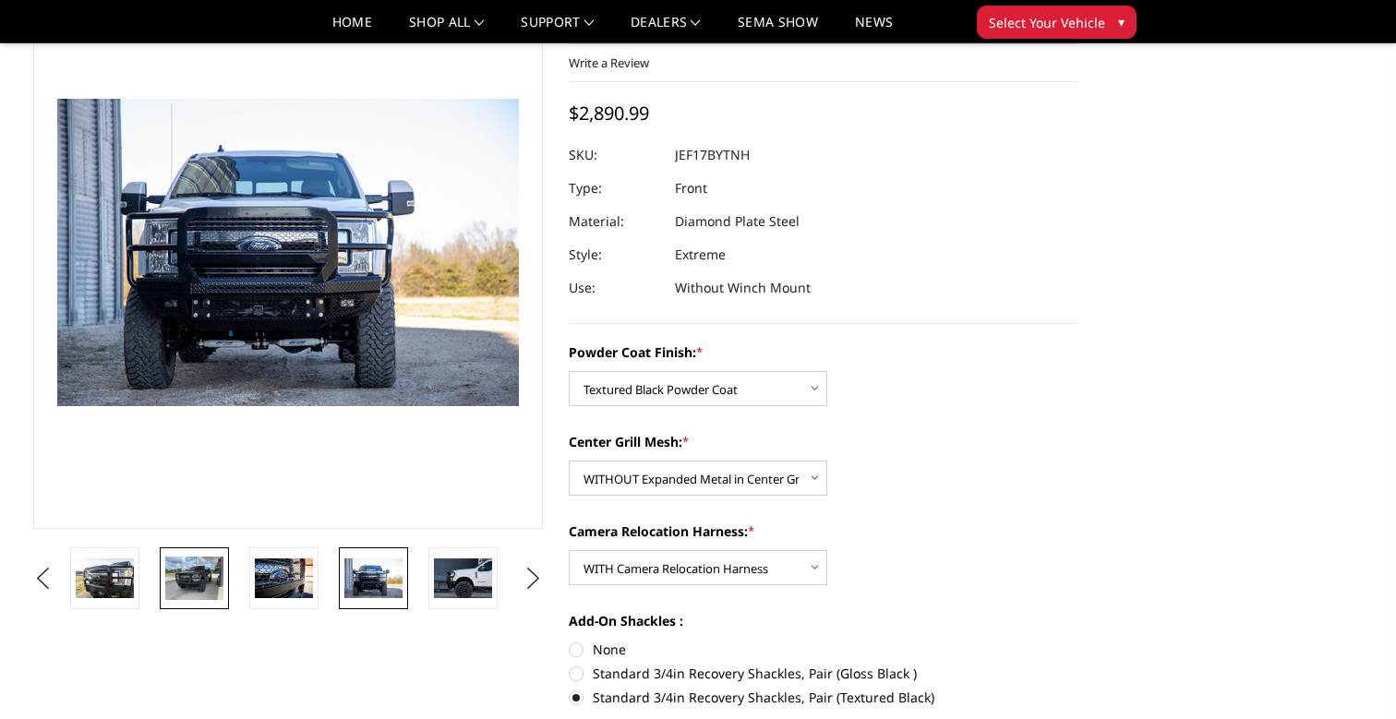
click at [188, 583] on img at bounding box center [194, 578] width 58 height 43
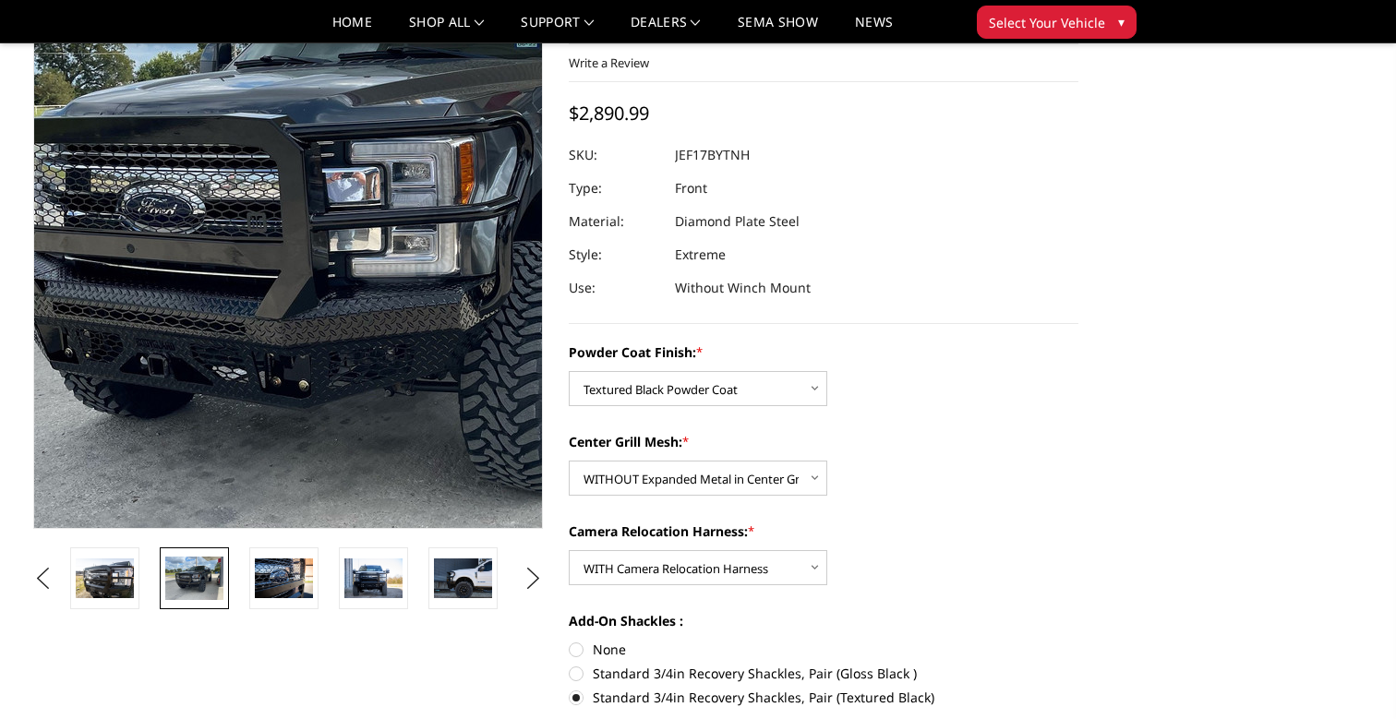
click at [222, 312] on img at bounding box center [377, 217] width 1182 height 886
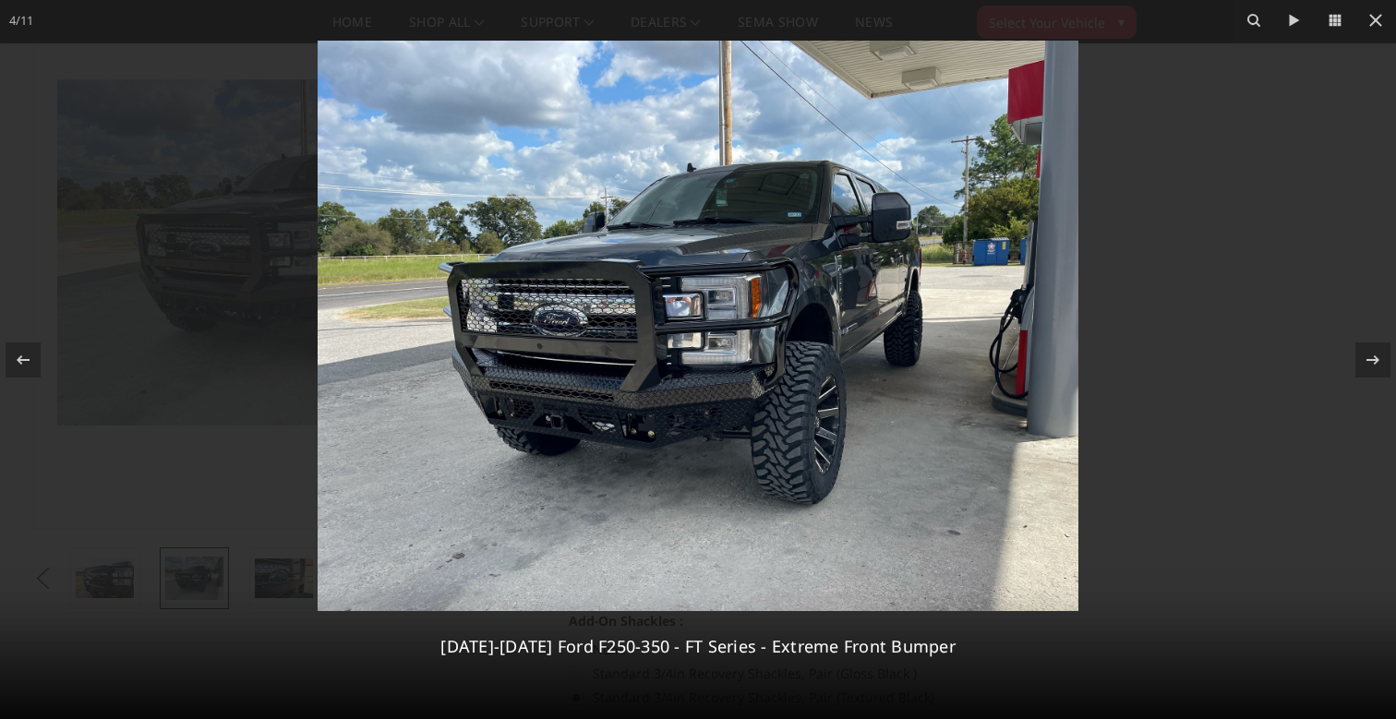
click at [112, 322] on div at bounding box center [698, 359] width 1396 height 719
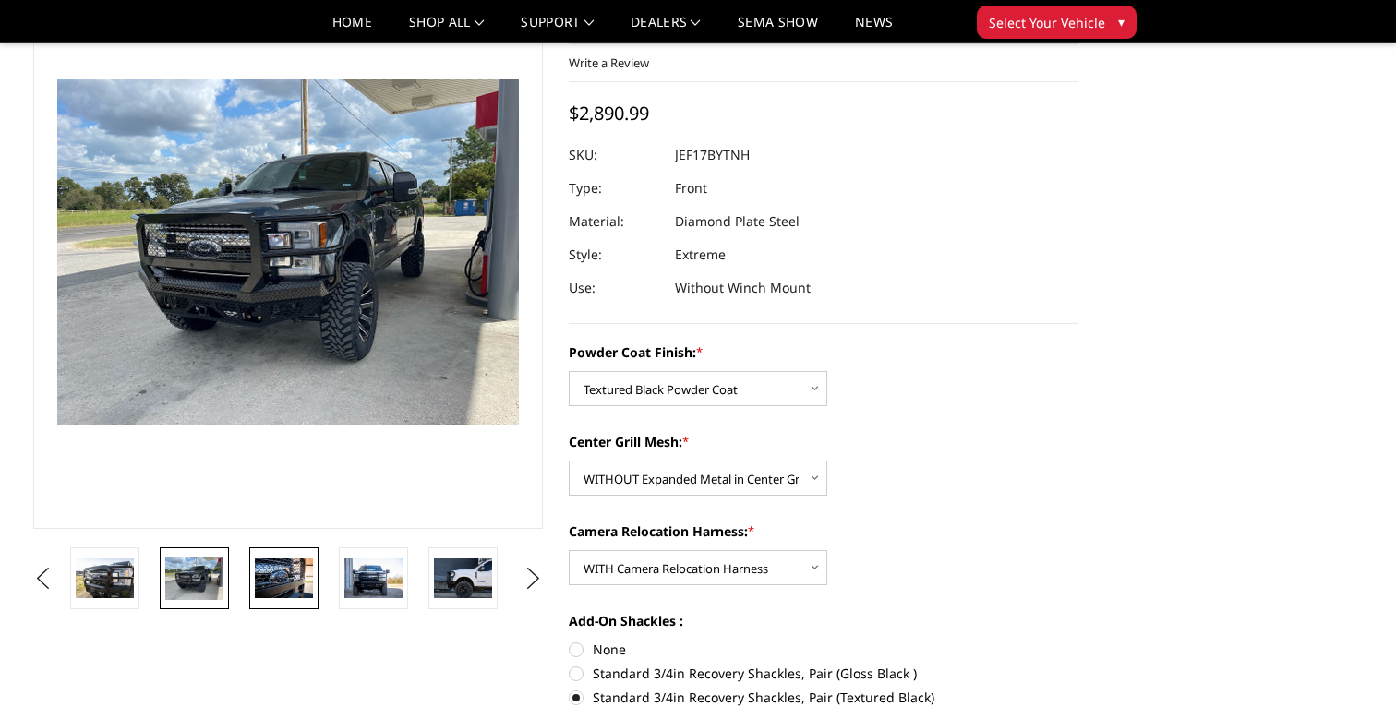
click at [279, 571] on img at bounding box center [284, 578] width 58 height 39
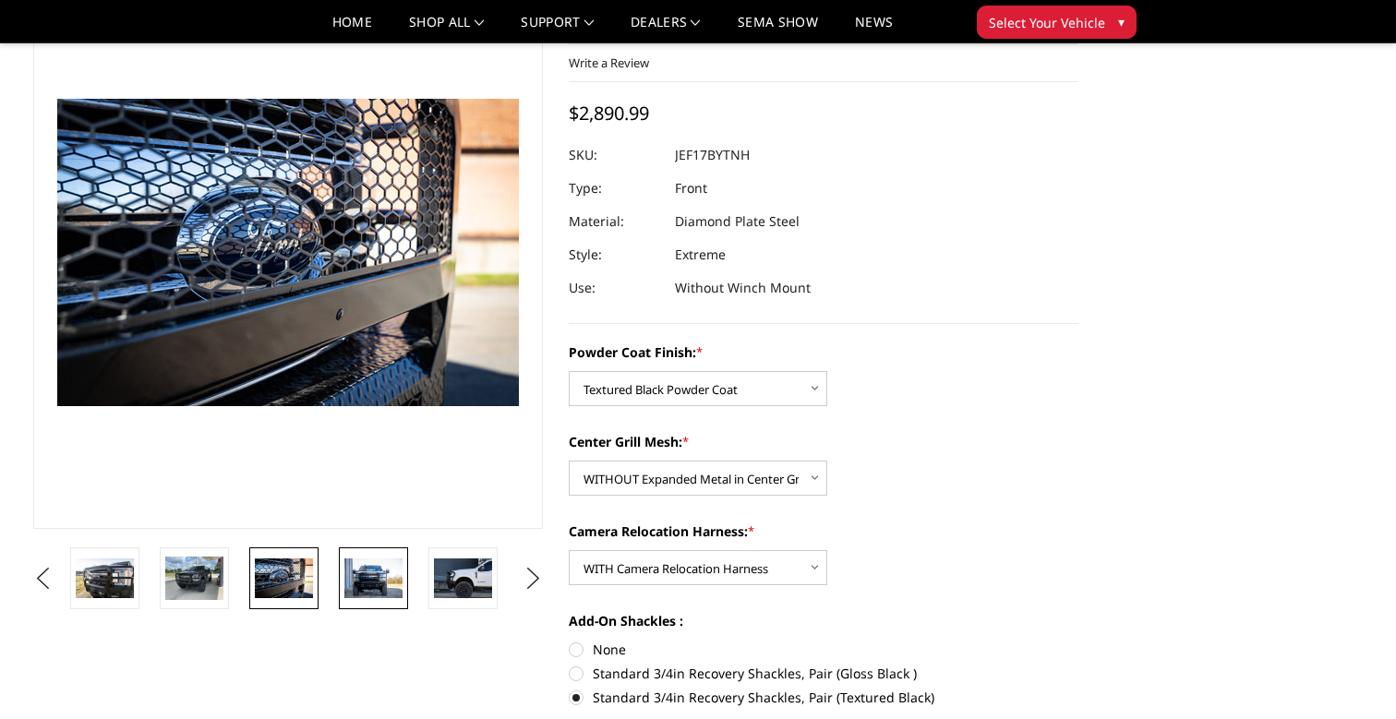
click at [391, 572] on img at bounding box center [373, 578] width 58 height 39
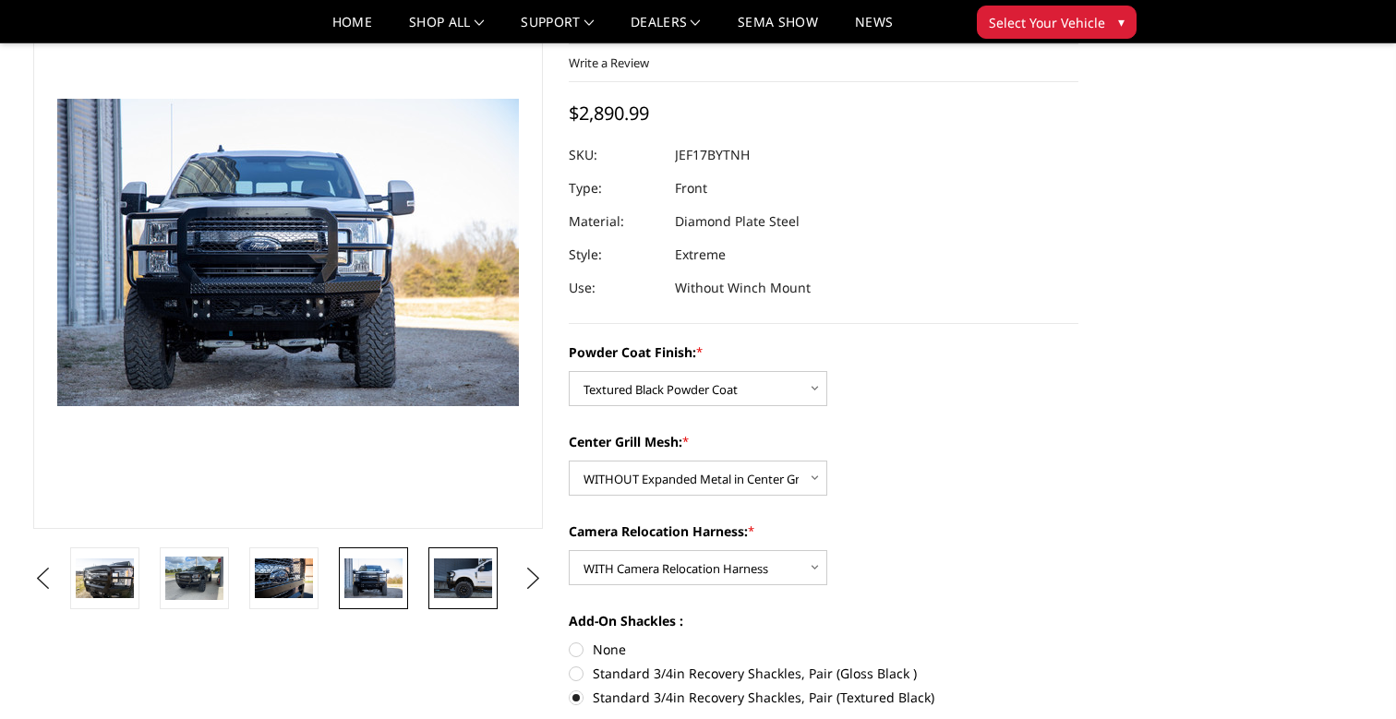
click at [474, 579] on img at bounding box center [463, 578] width 58 height 39
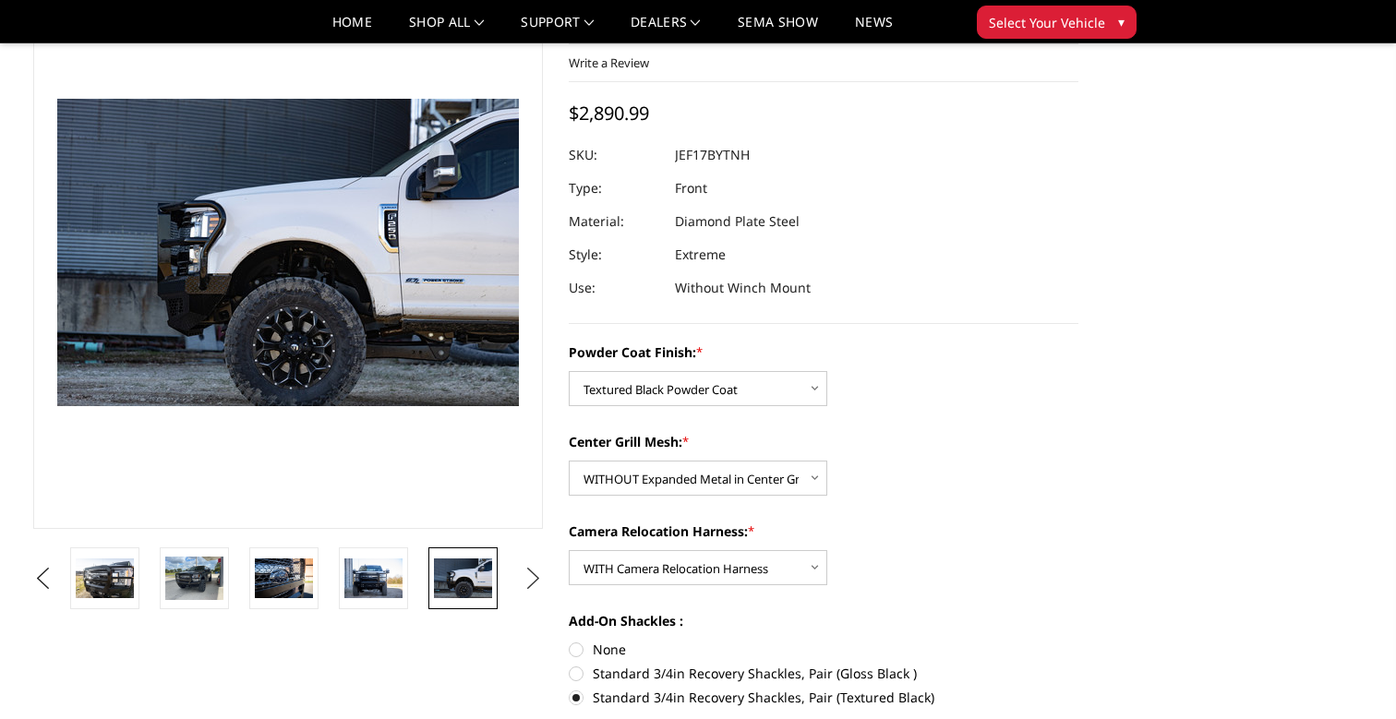
click at [543, 580] on button "Next" at bounding box center [534, 579] width 28 height 28
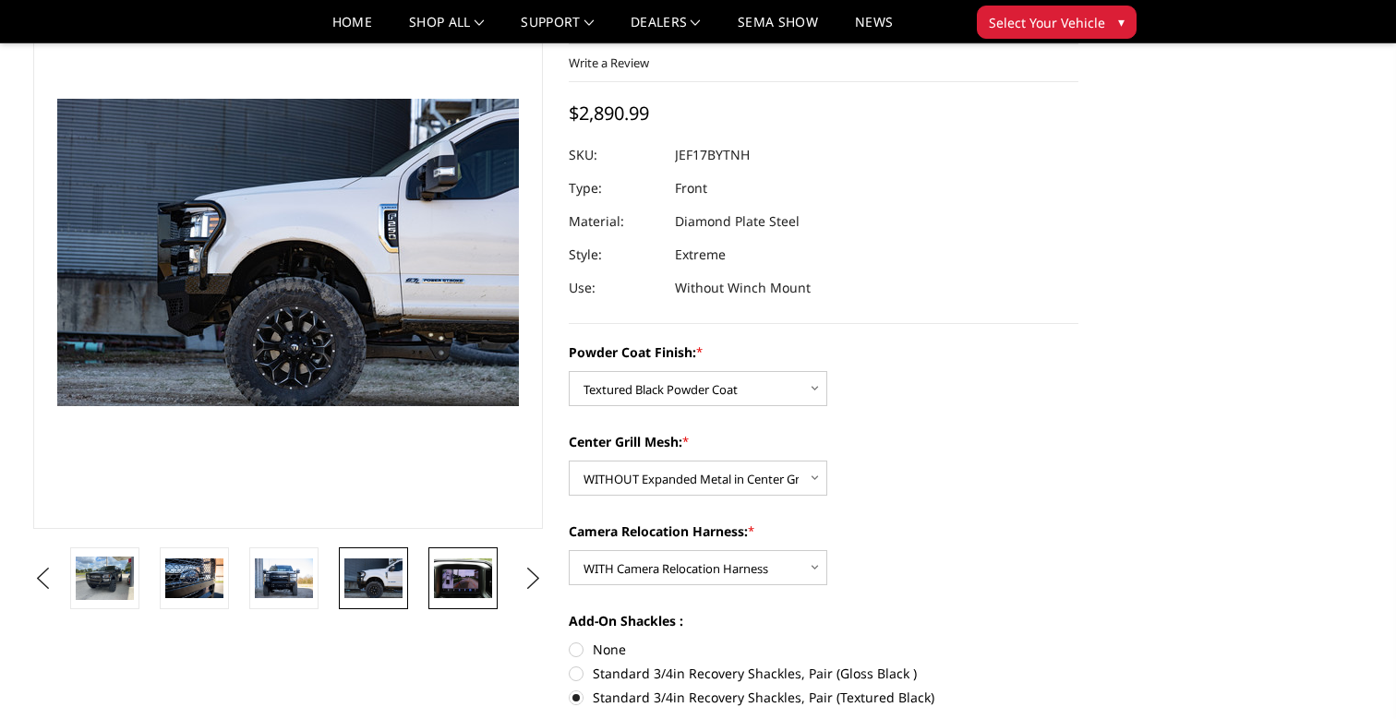
click at [485, 581] on img at bounding box center [463, 578] width 58 height 39
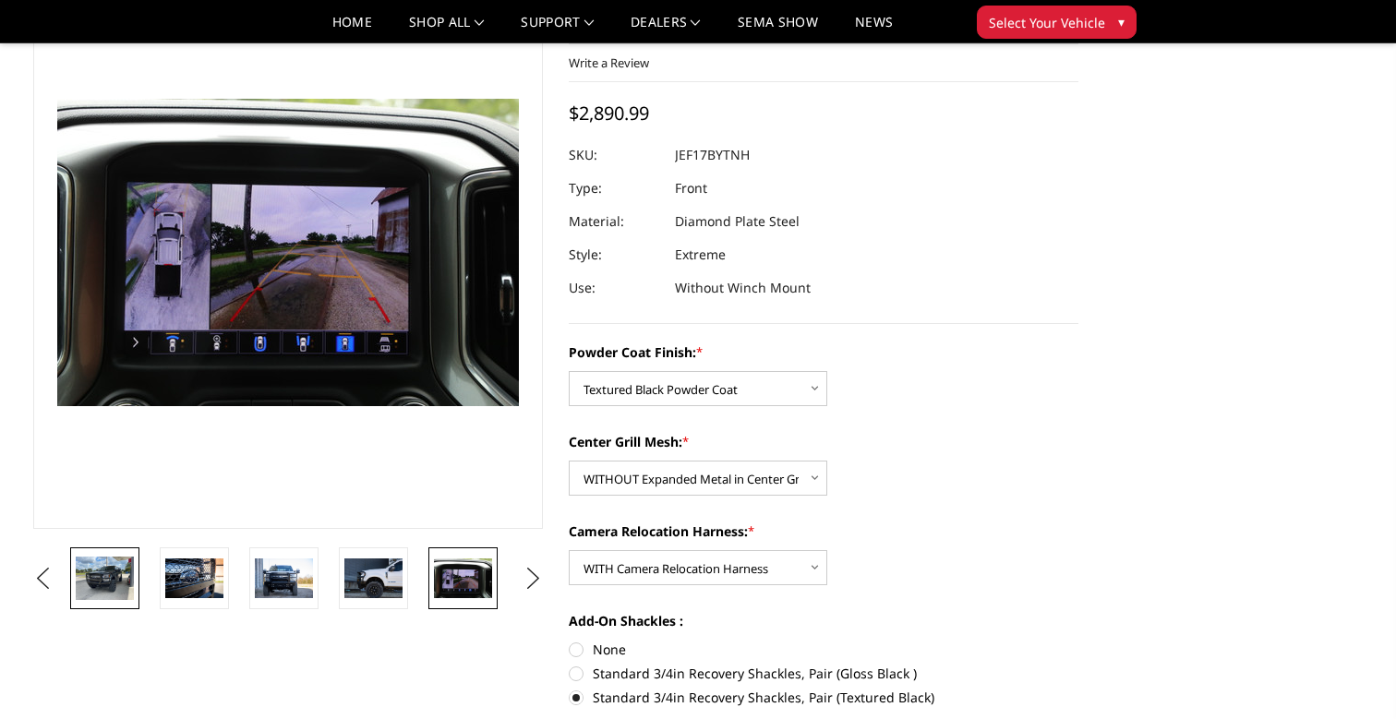
click at [119, 576] on img at bounding box center [105, 578] width 58 height 43
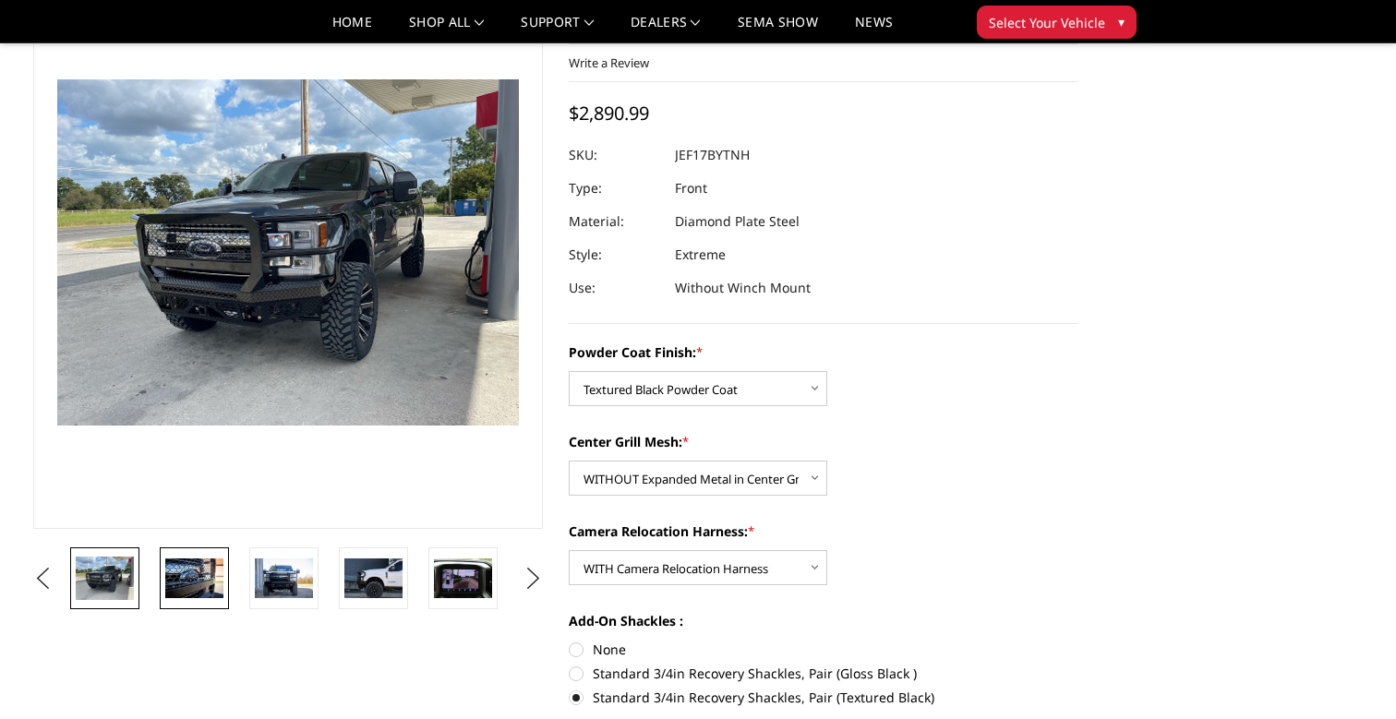
click at [168, 582] on img at bounding box center [194, 578] width 58 height 39
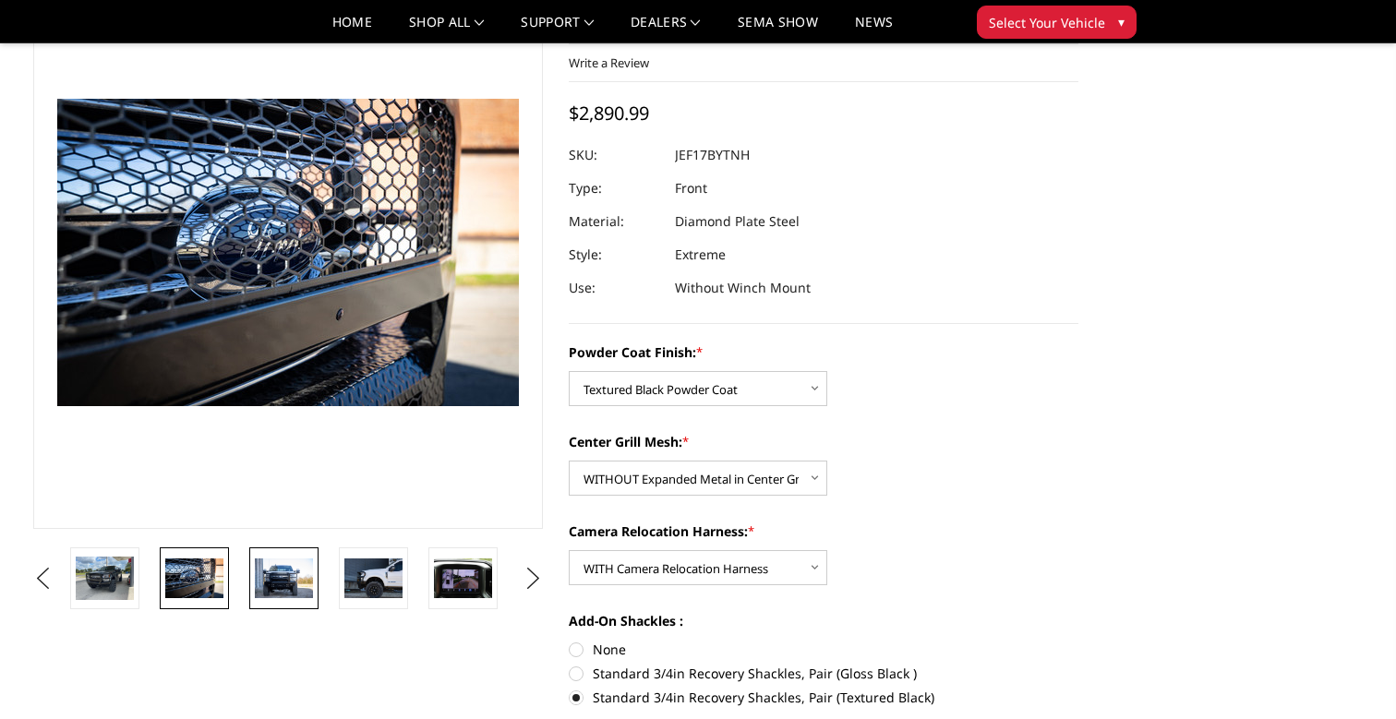
click at [270, 572] on img at bounding box center [284, 578] width 58 height 39
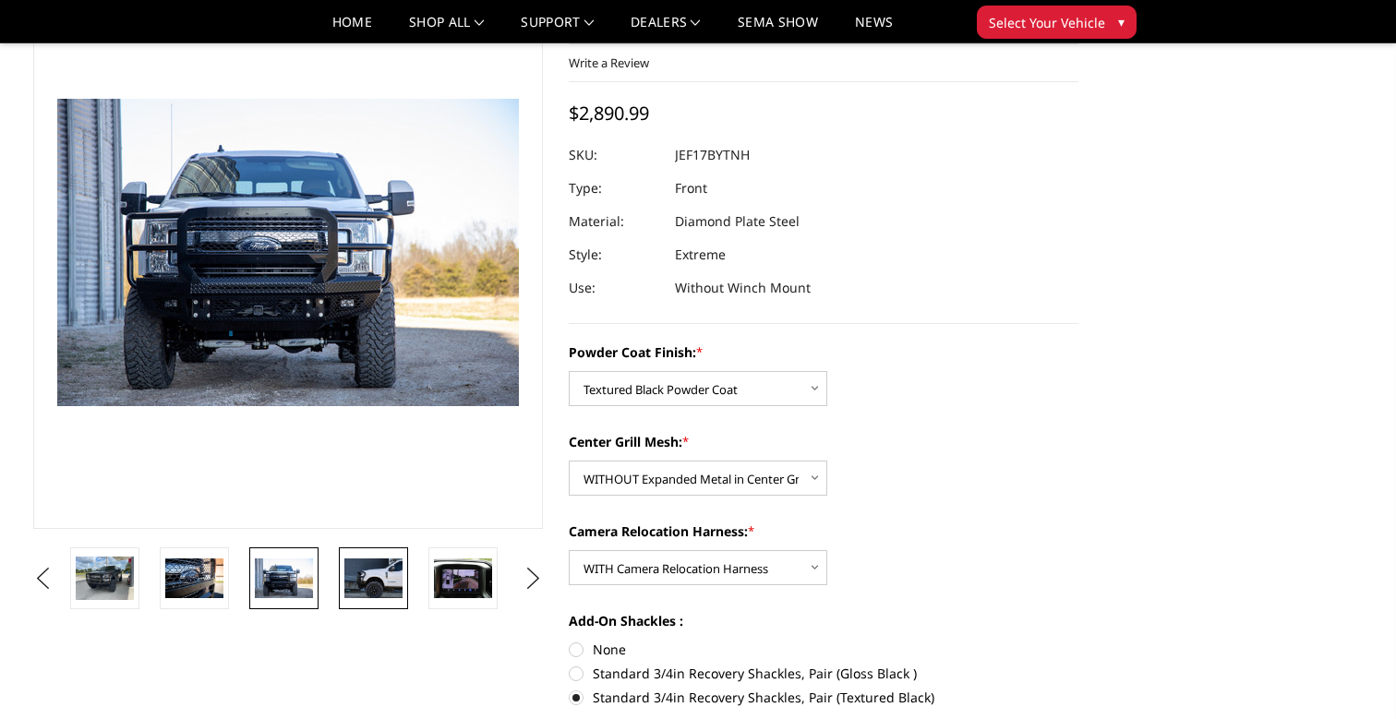
click at [392, 593] on img at bounding box center [373, 578] width 58 height 39
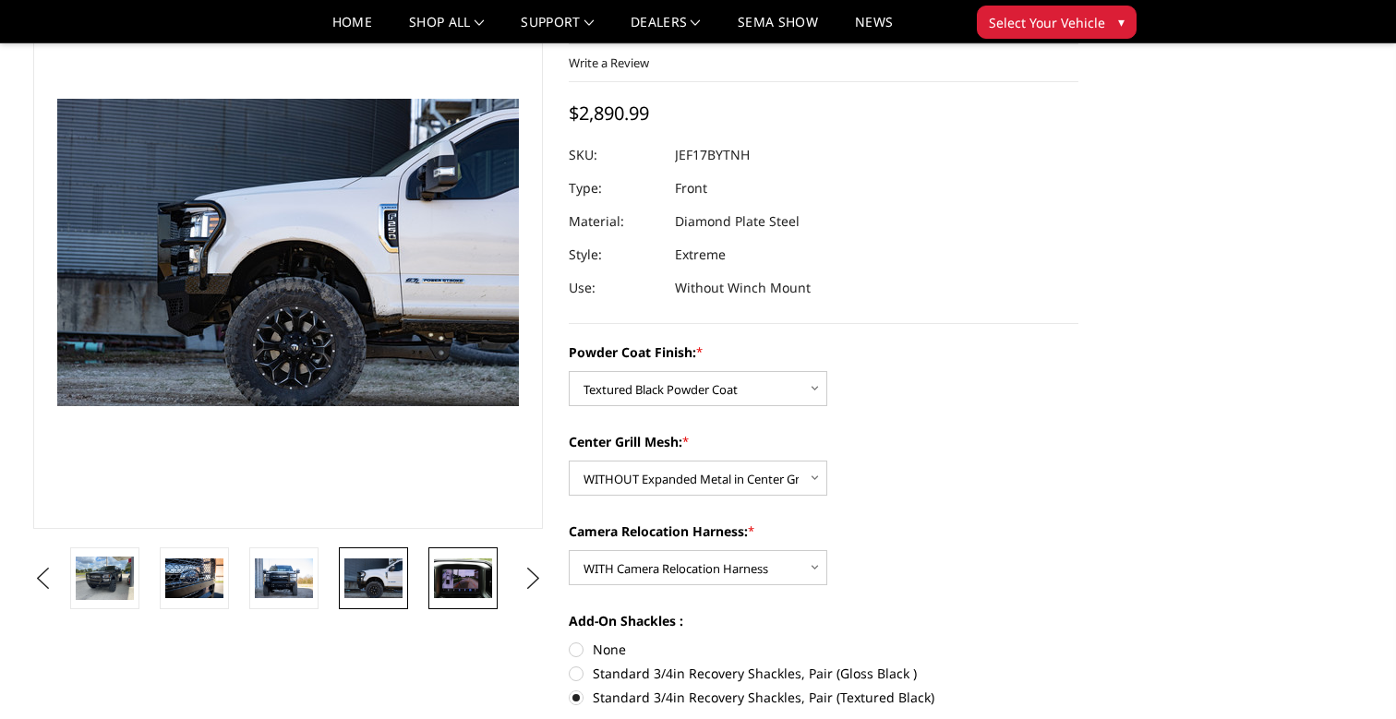
click at [475, 572] on img at bounding box center [463, 578] width 58 height 39
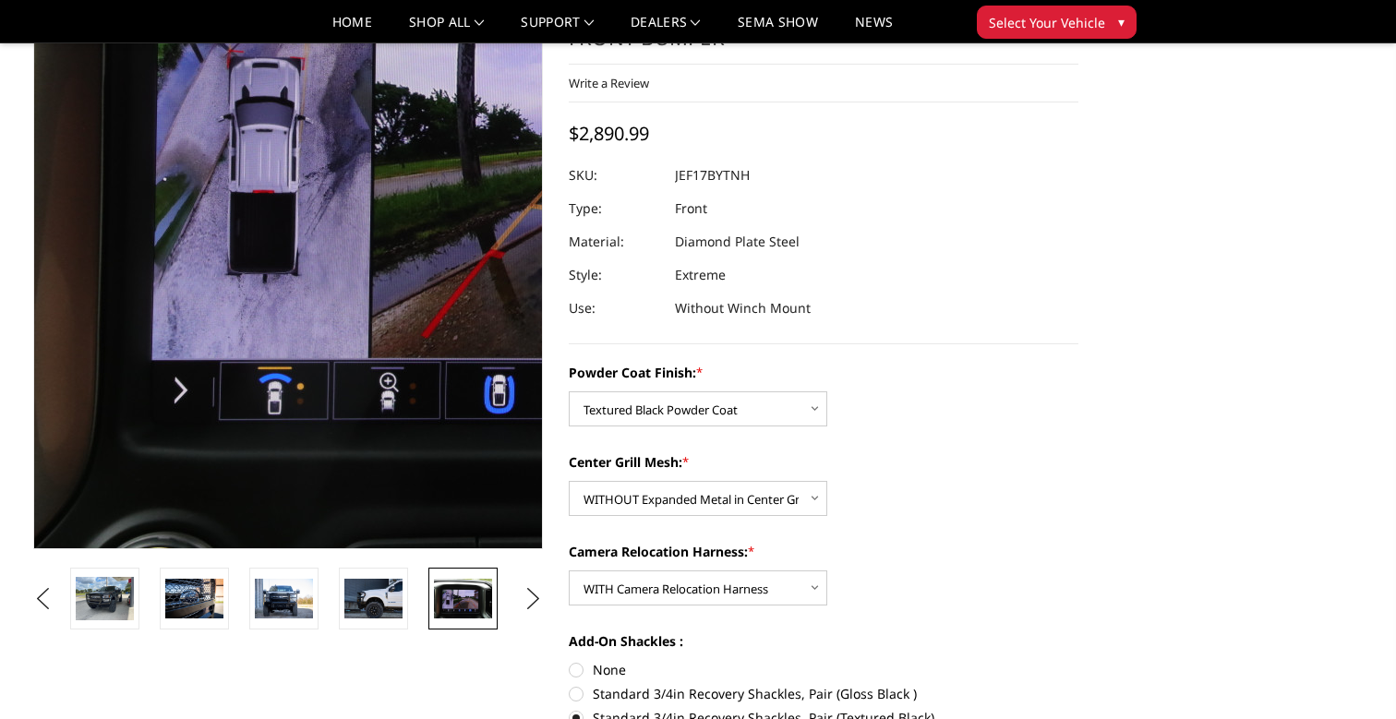
scroll to position [122, 0]
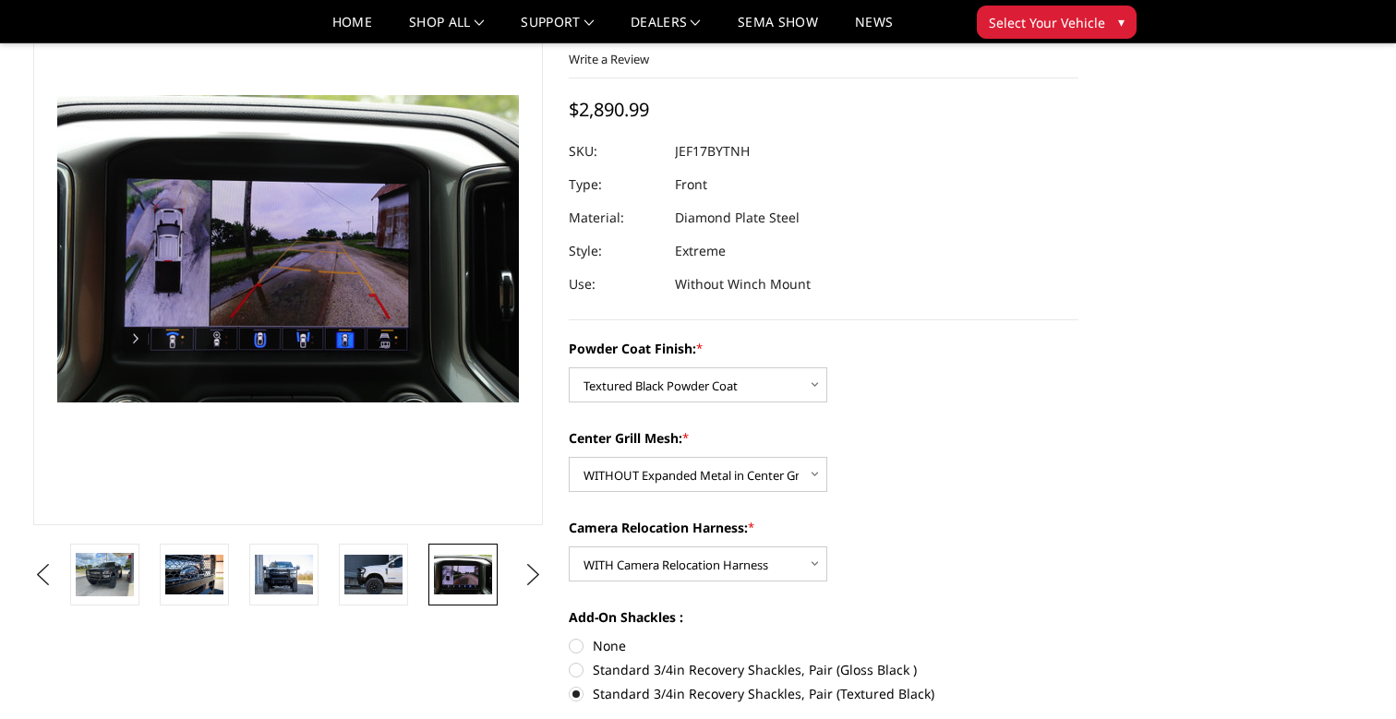
click at [155, 584] on li at bounding box center [200, 575] width 90 height 62
click at [119, 586] on img at bounding box center [105, 574] width 58 height 43
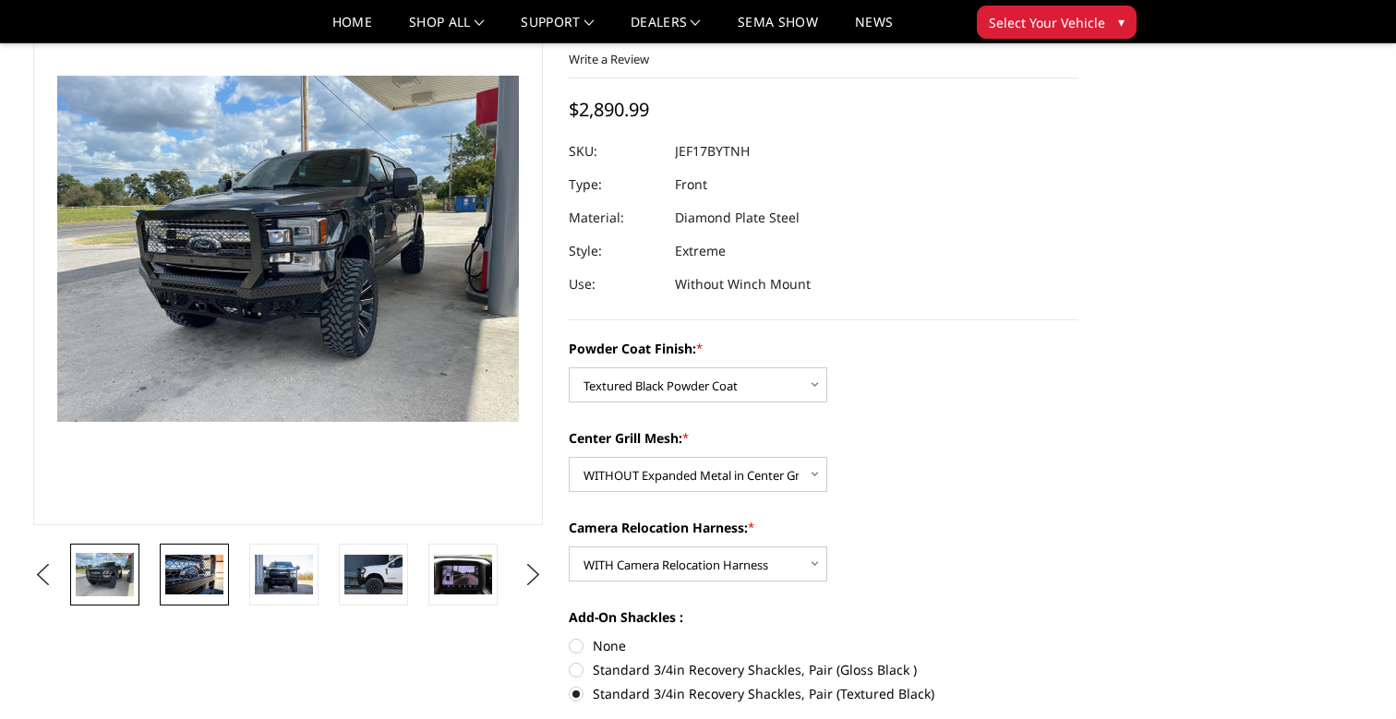
click at [182, 575] on img at bounding box center [194, 574] width 58 height 39
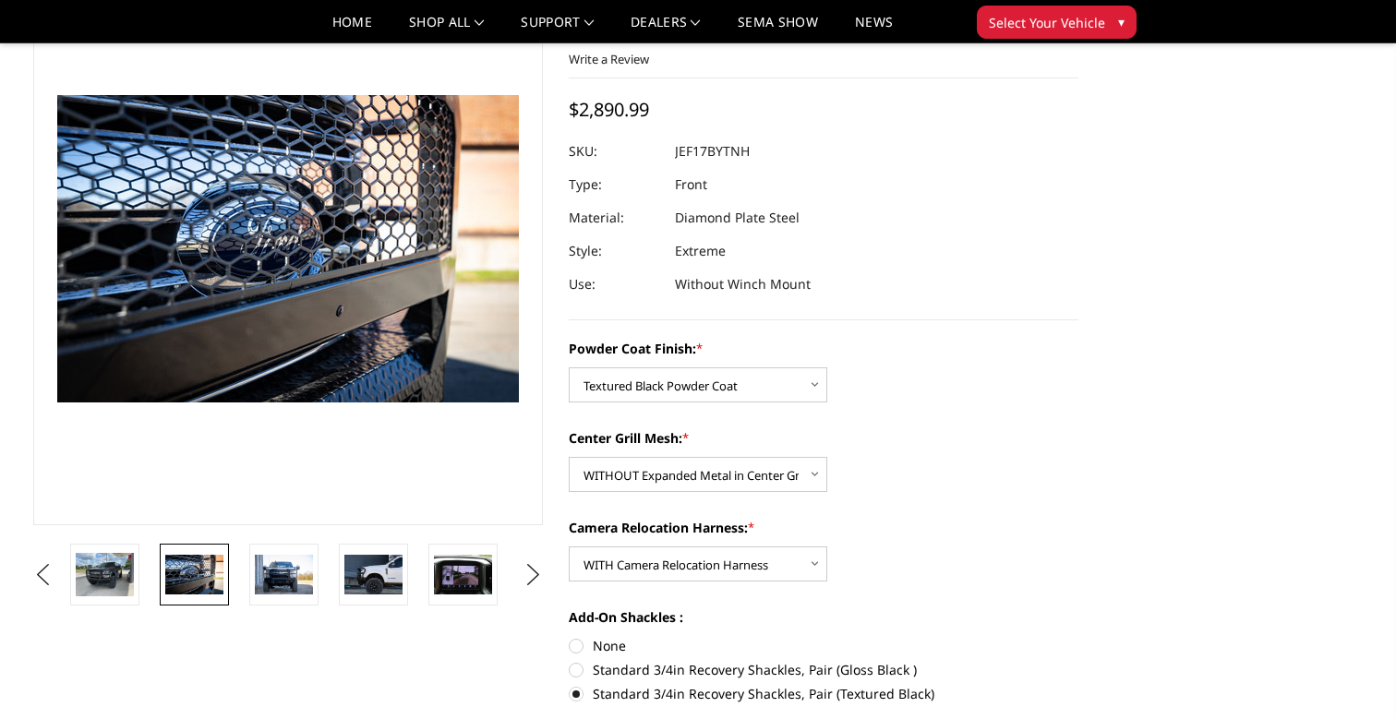
click at [246, 573] on li at bounding box center [290, 575] width 90 height 62
click at [279, 583] on img at bounding box center [284, 574] width 58 height 39
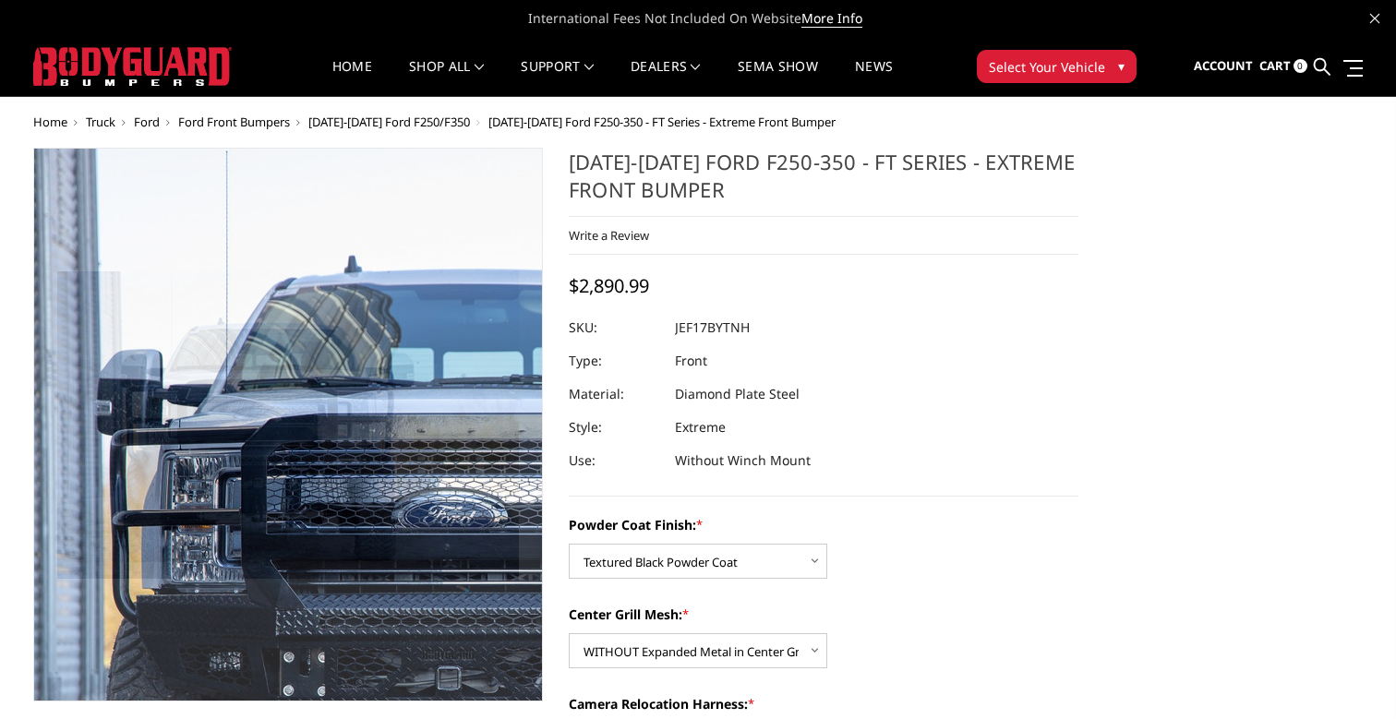
scroll to position [0, 0]
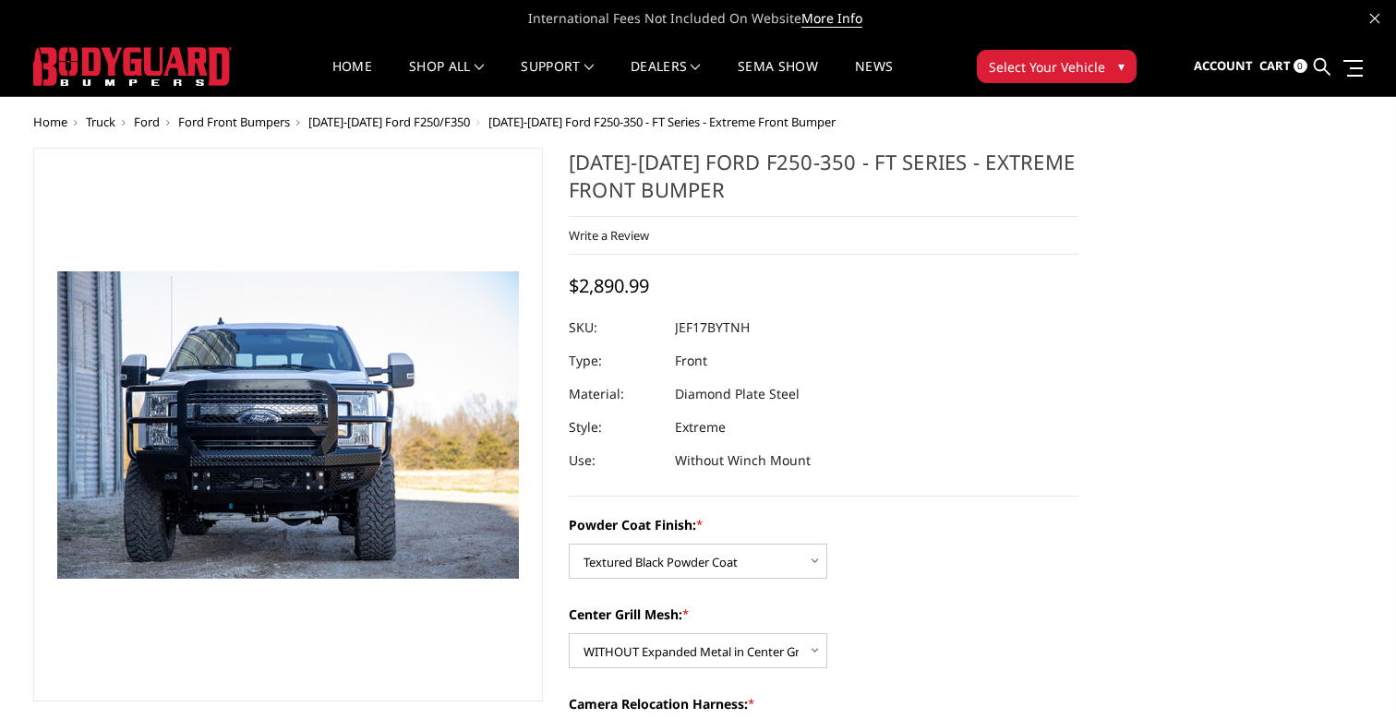
click at [418, 125] on span "[DATE]-[DATE] Ford F250/F350" at bounding box center [389, 122] width 162 height 17
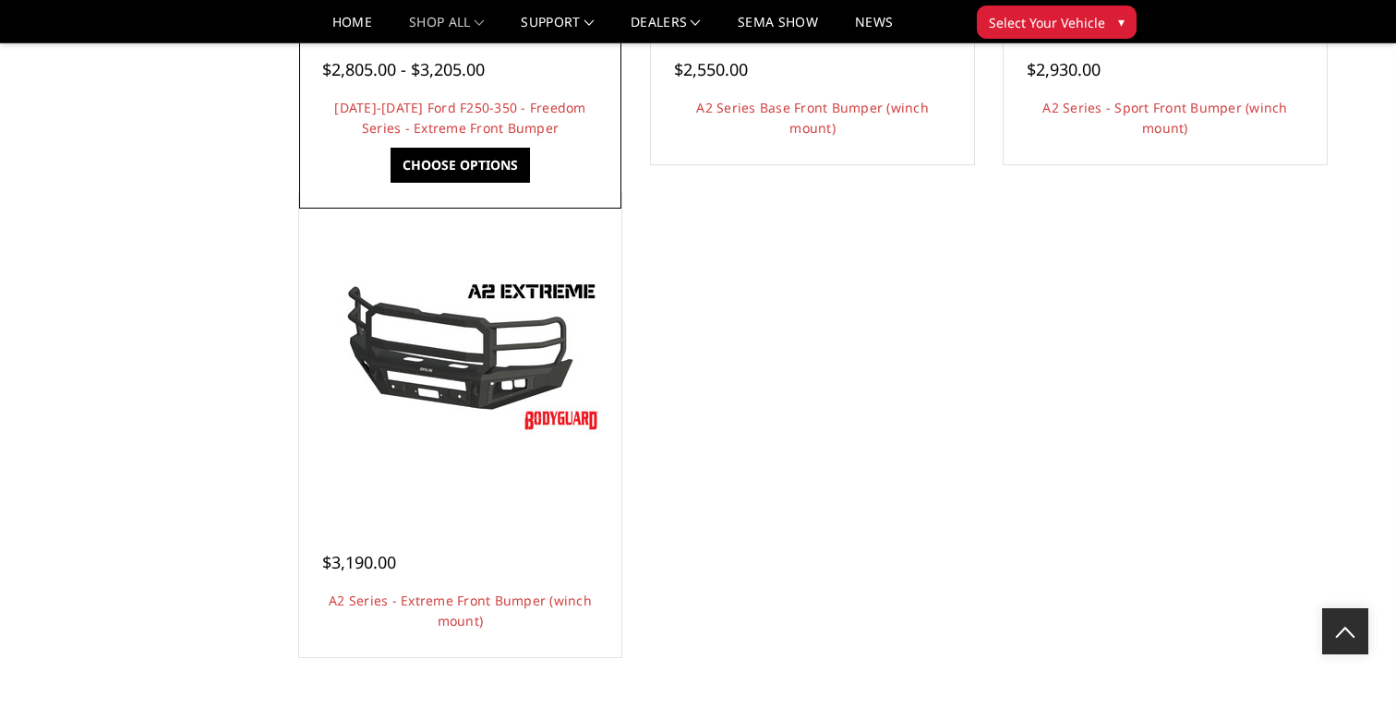
scroll to position [1513, 0]
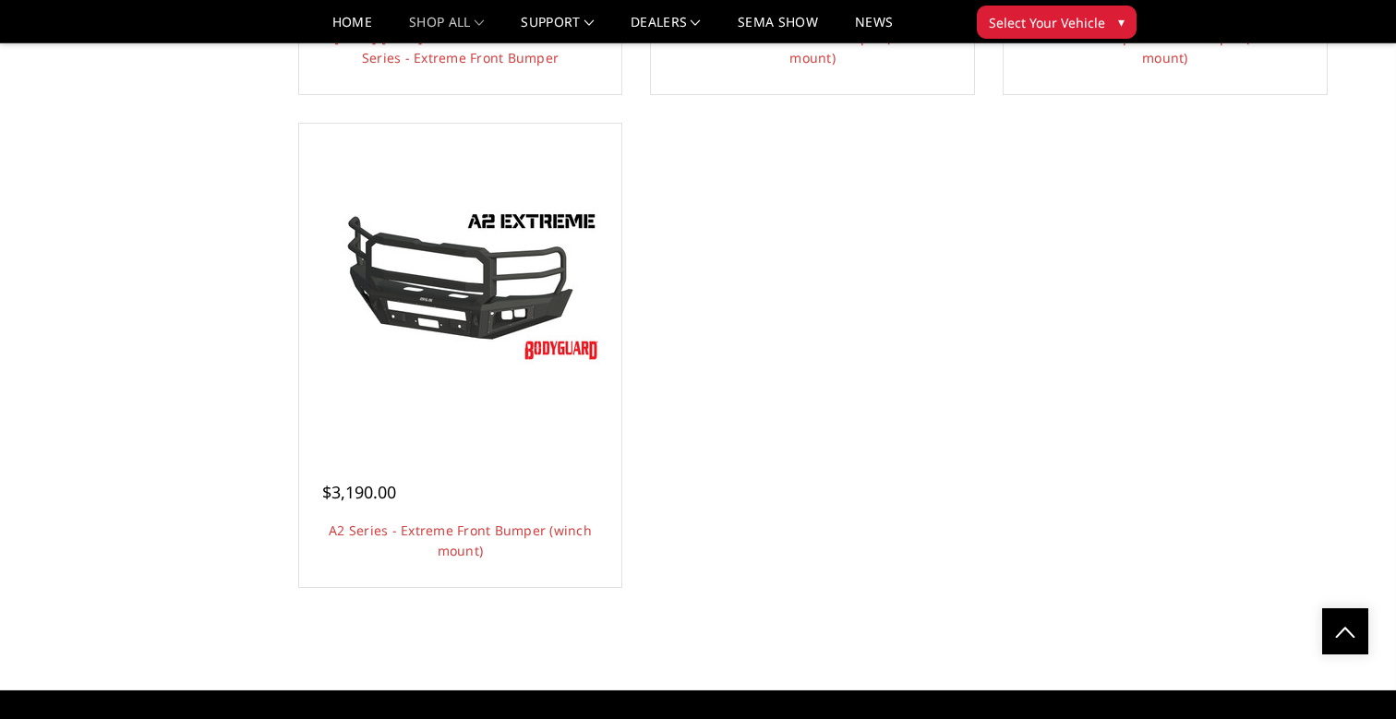
scroll to position [1599, 0]
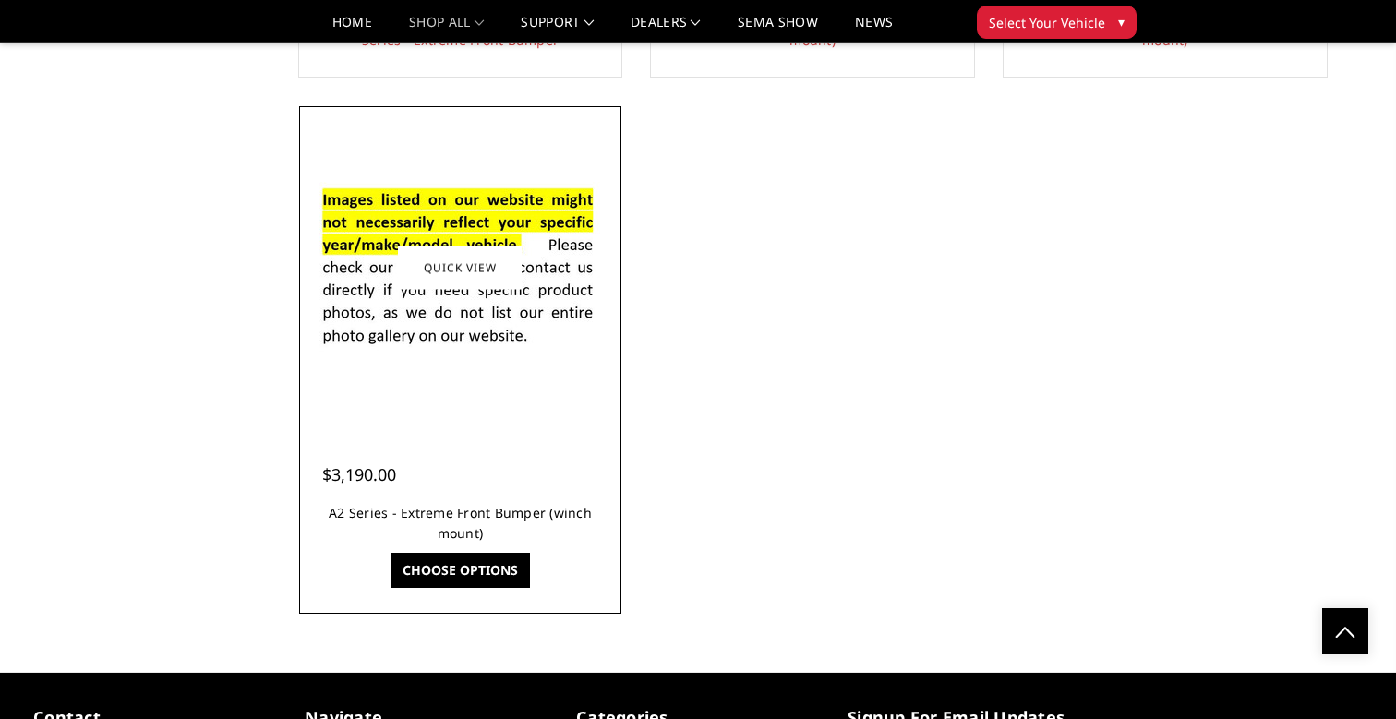
click at [476, 509] on link "A2 Series - Extreme Front Bumper (winch mount)" at bounding box center [460, 523] width 263 height 38
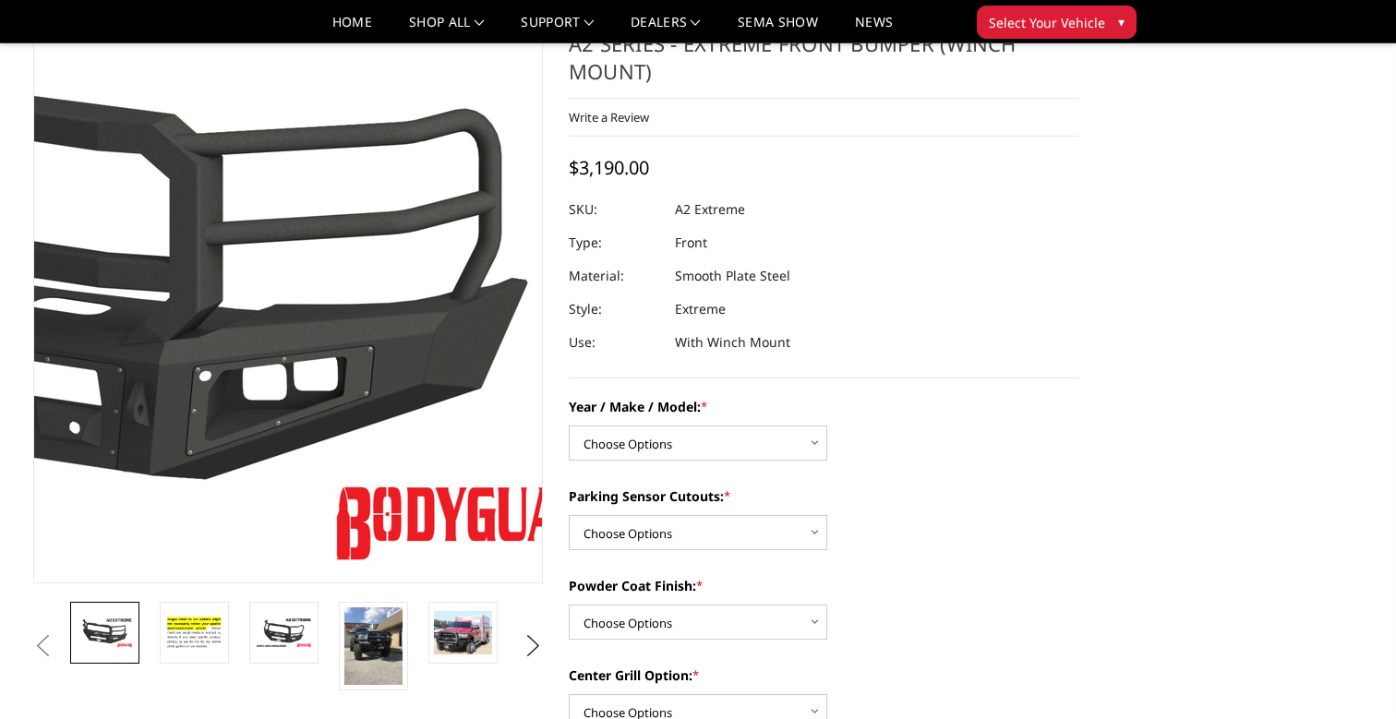
scroll to position [75, 0]
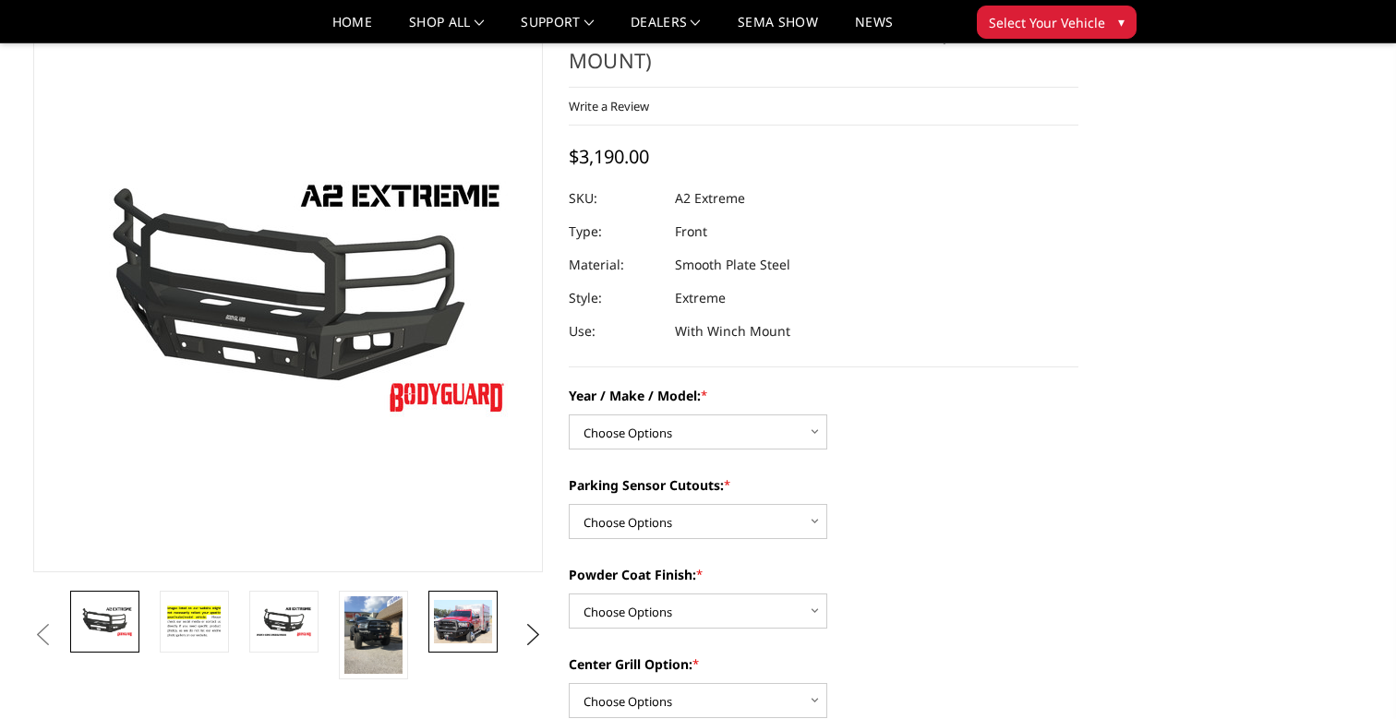
click at [452, 634] on img at bounding box center [463, 621] width 58 height 43
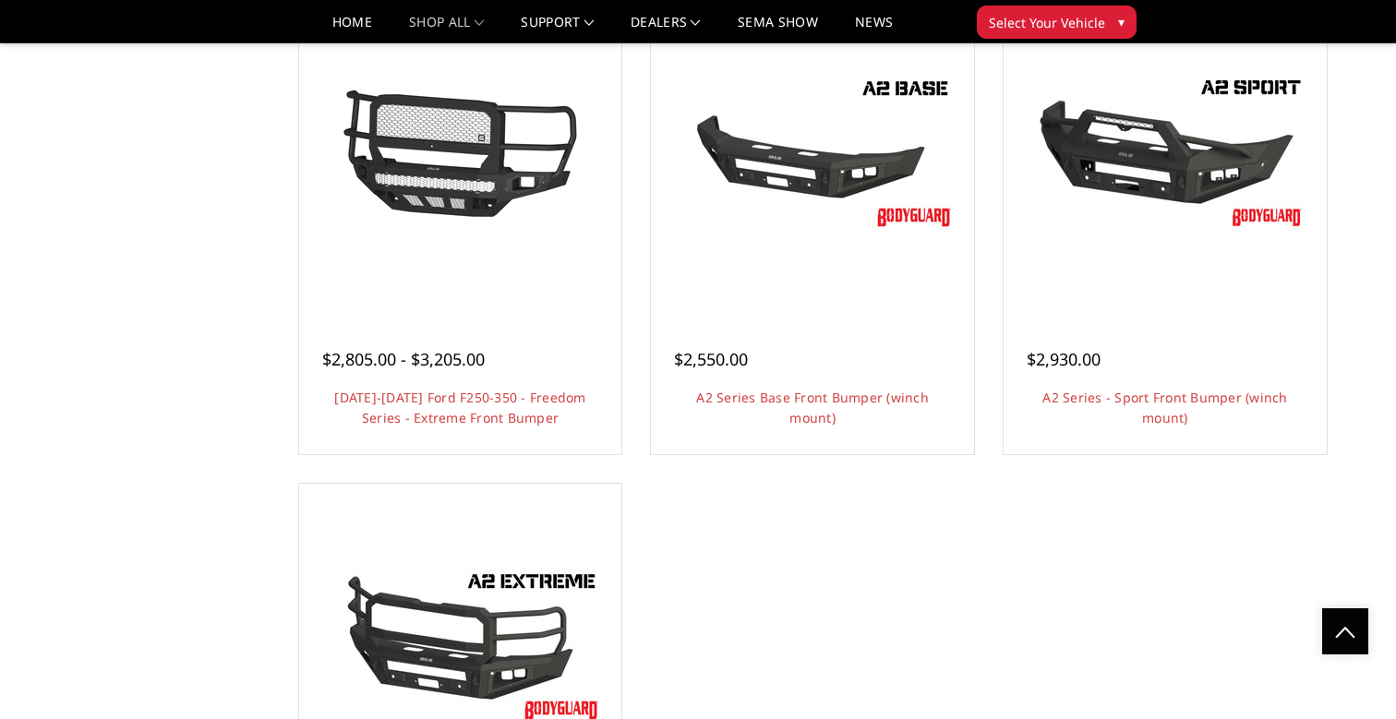
scroll to position [1212, 0]
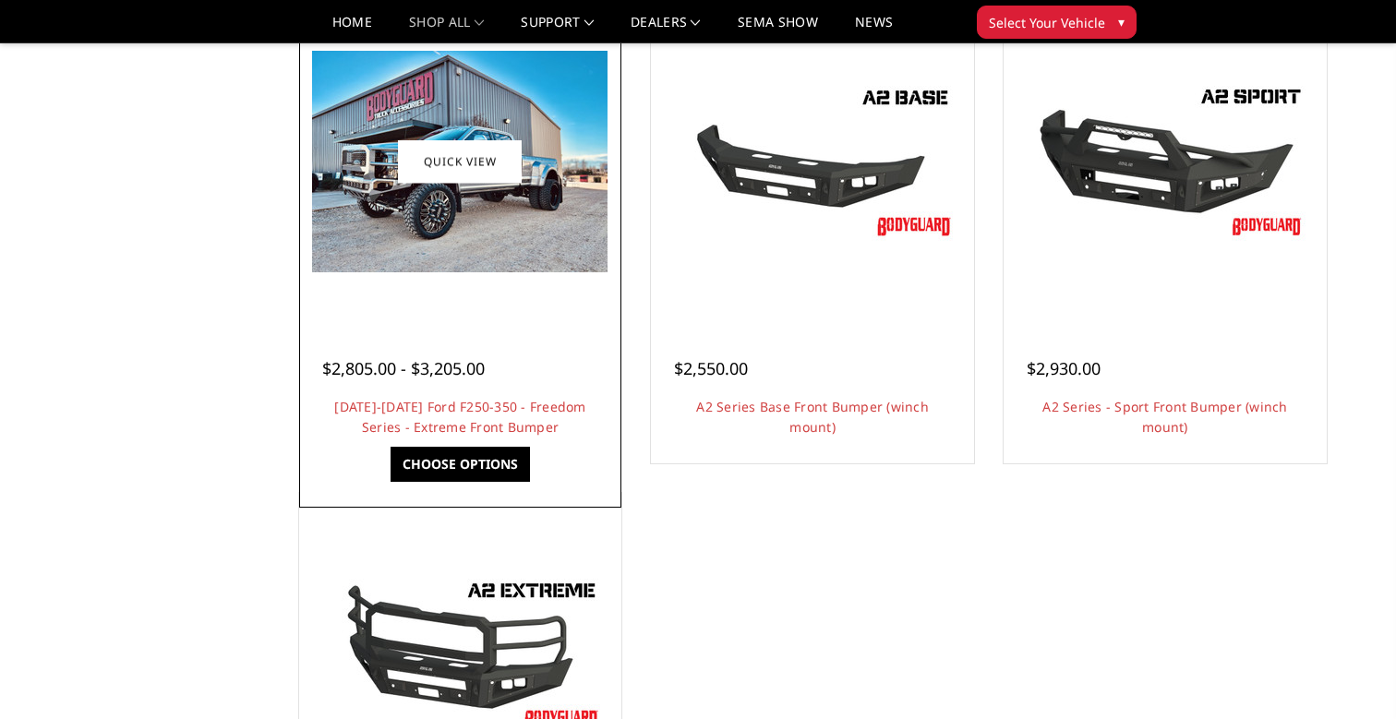
click at [493, 207] on img at bounding box center [459, 162] width 295 height 222
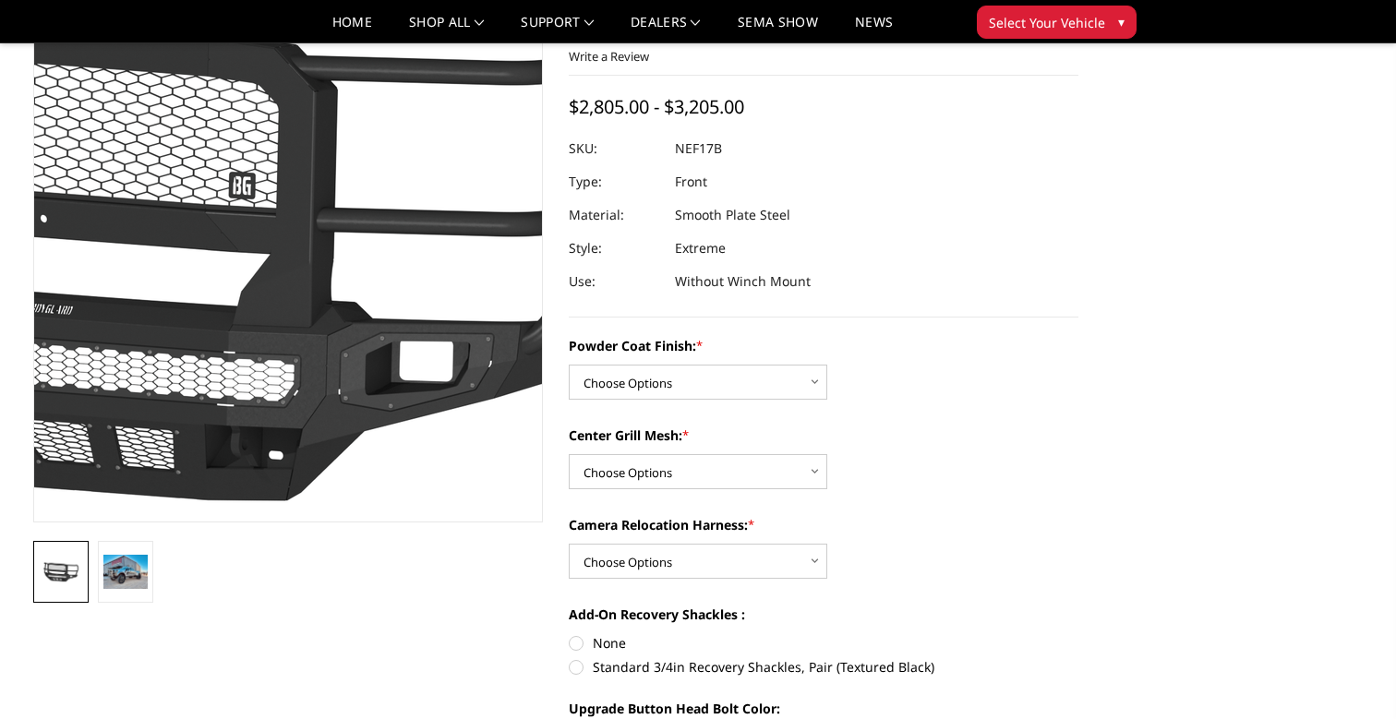
scroll to position [138, 0]
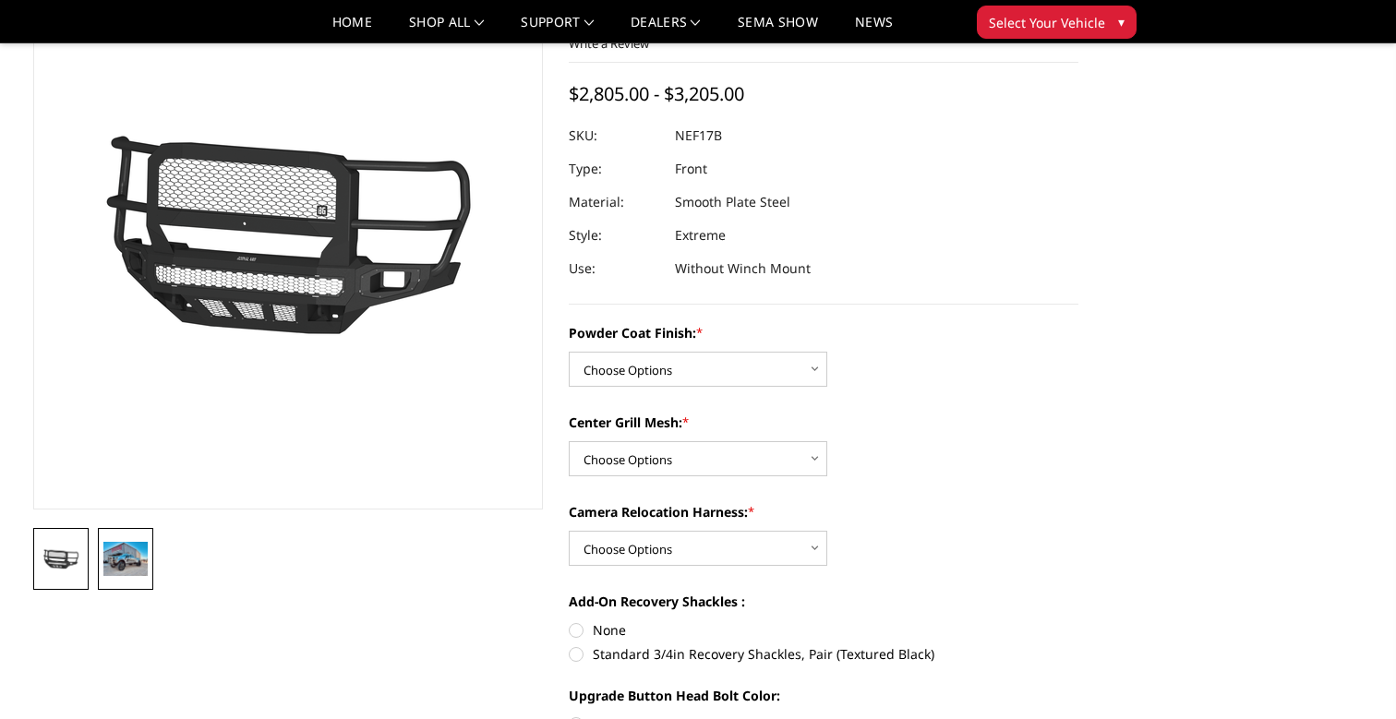
click at [135, 567] on img at bounding box center [125, 558] width 44 height 33
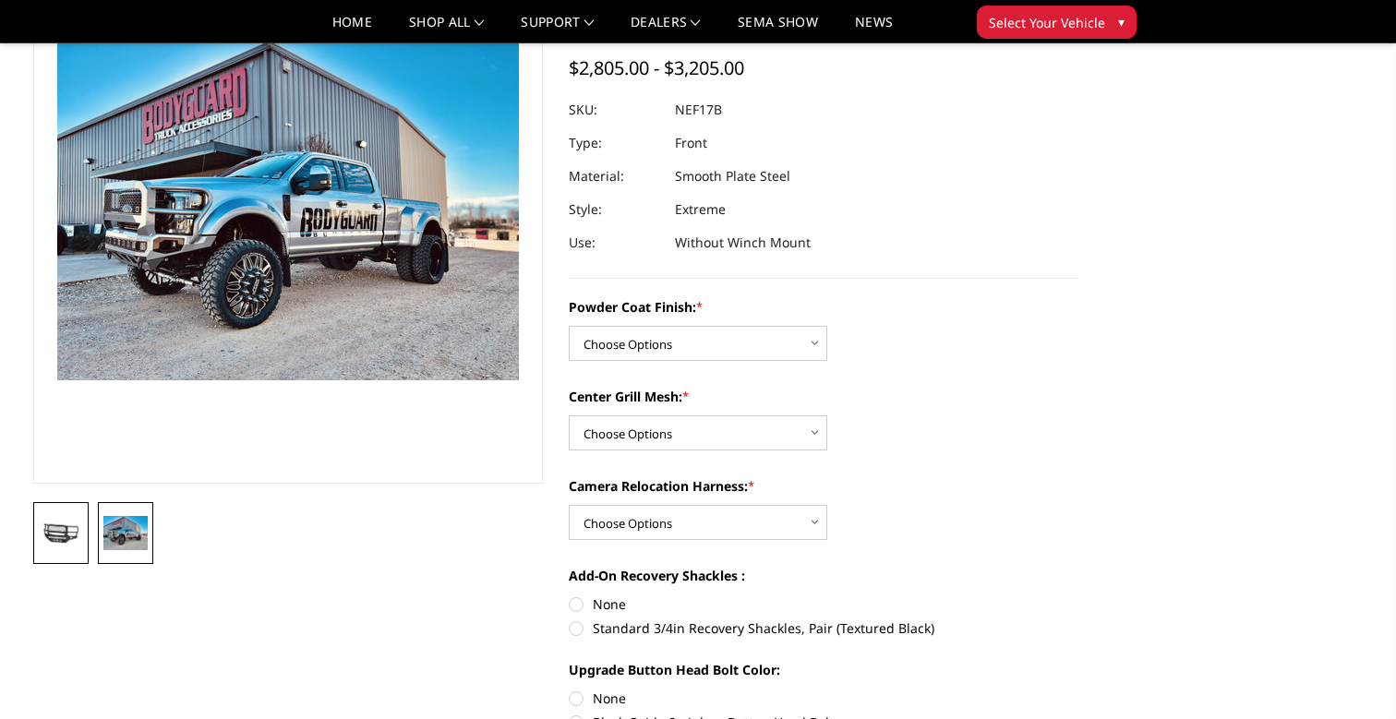
scroll to position [162, 0]
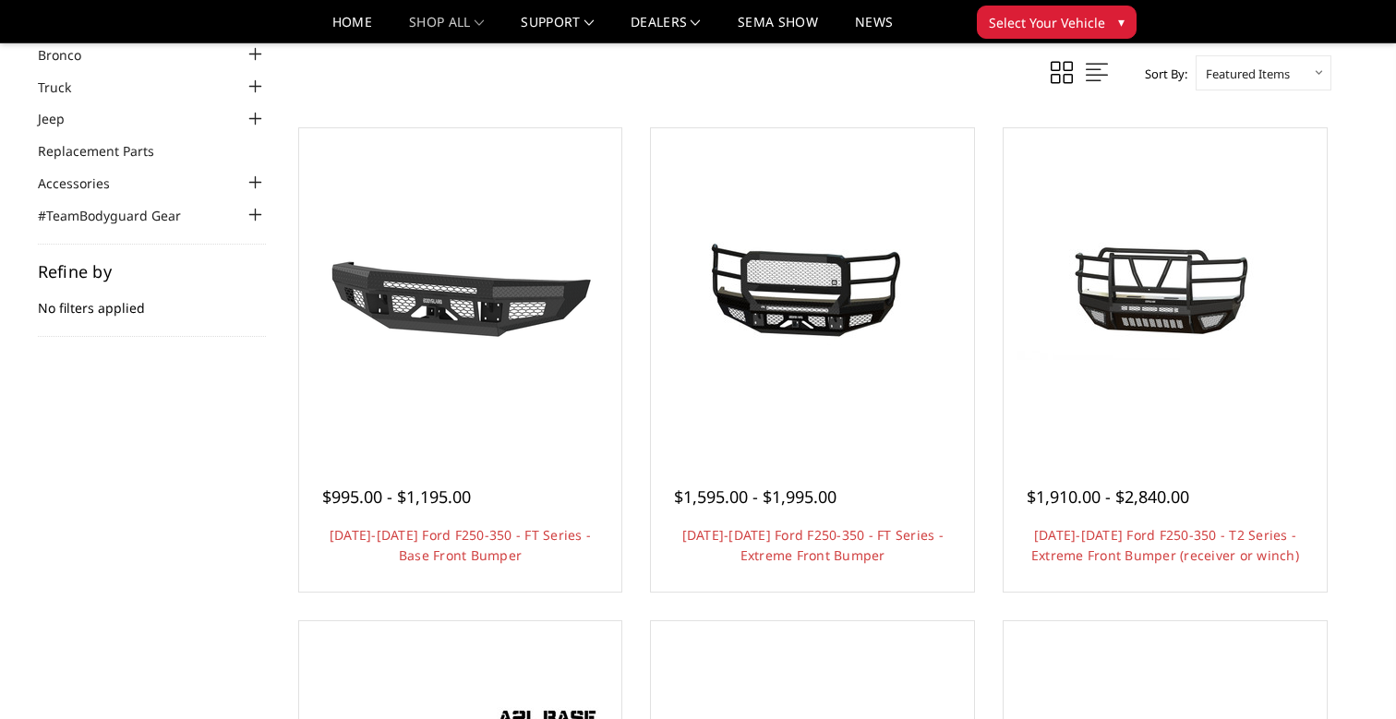
scroll to position [90, 0]
